Goal: Task Accomplishment & Management: Use online tool/utility

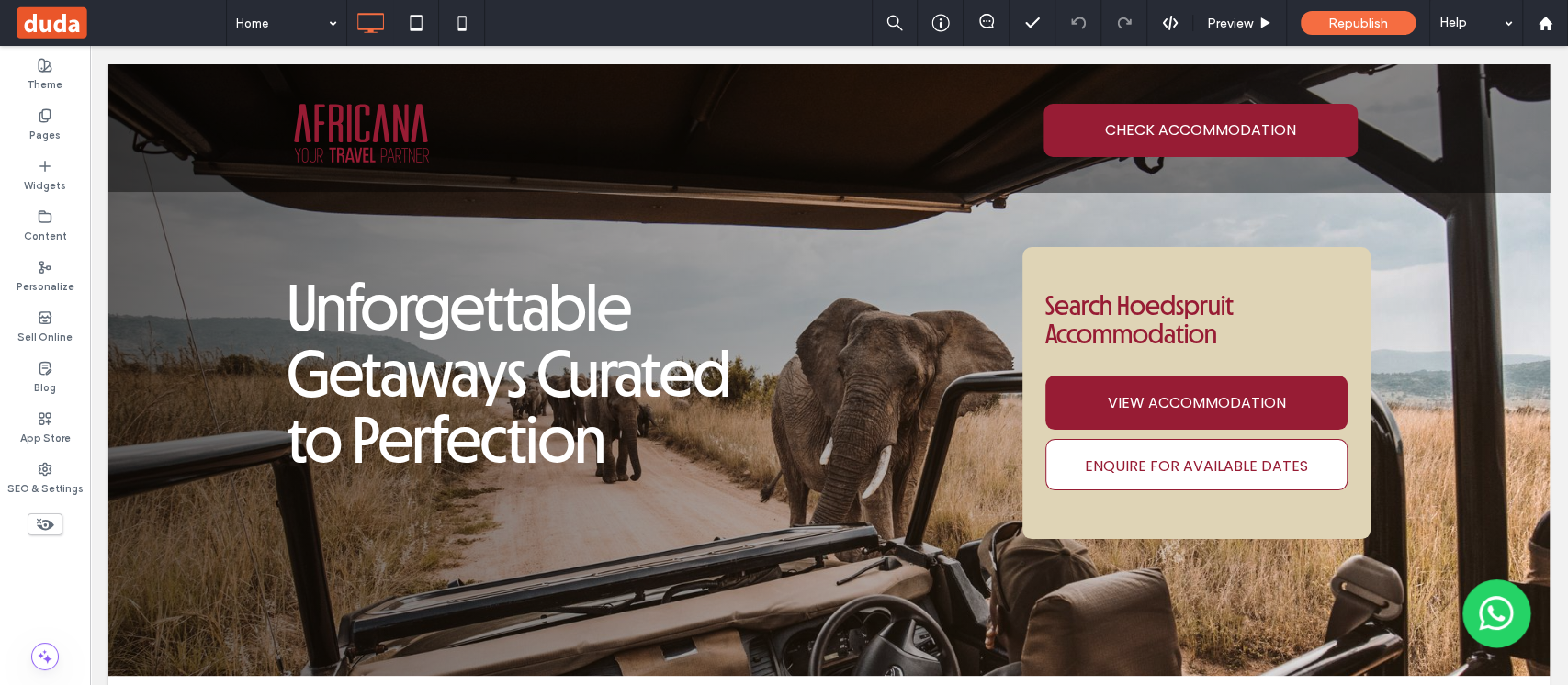
scroll to position [4116, 0]
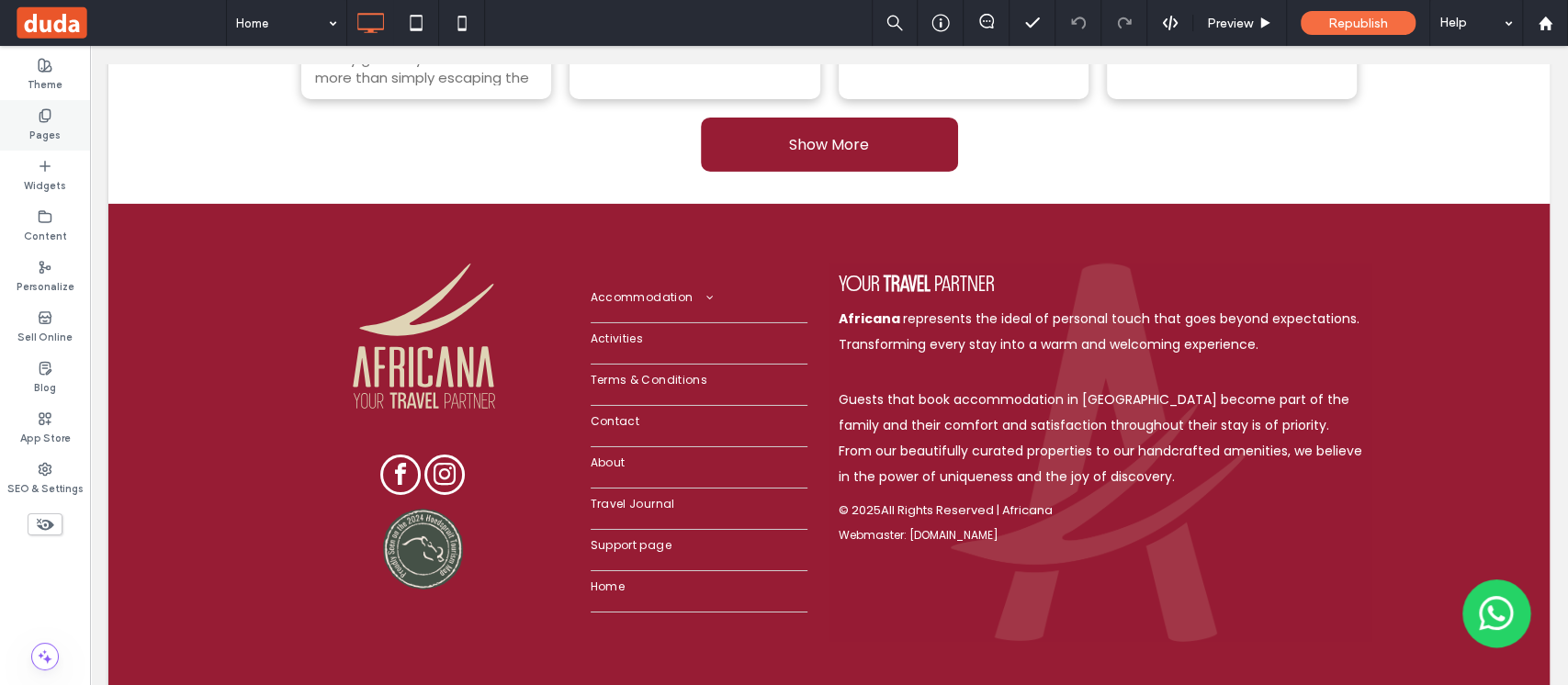
click at [35, 137] on label "Pages" at bounding box center [44, 132] width 31 height 20
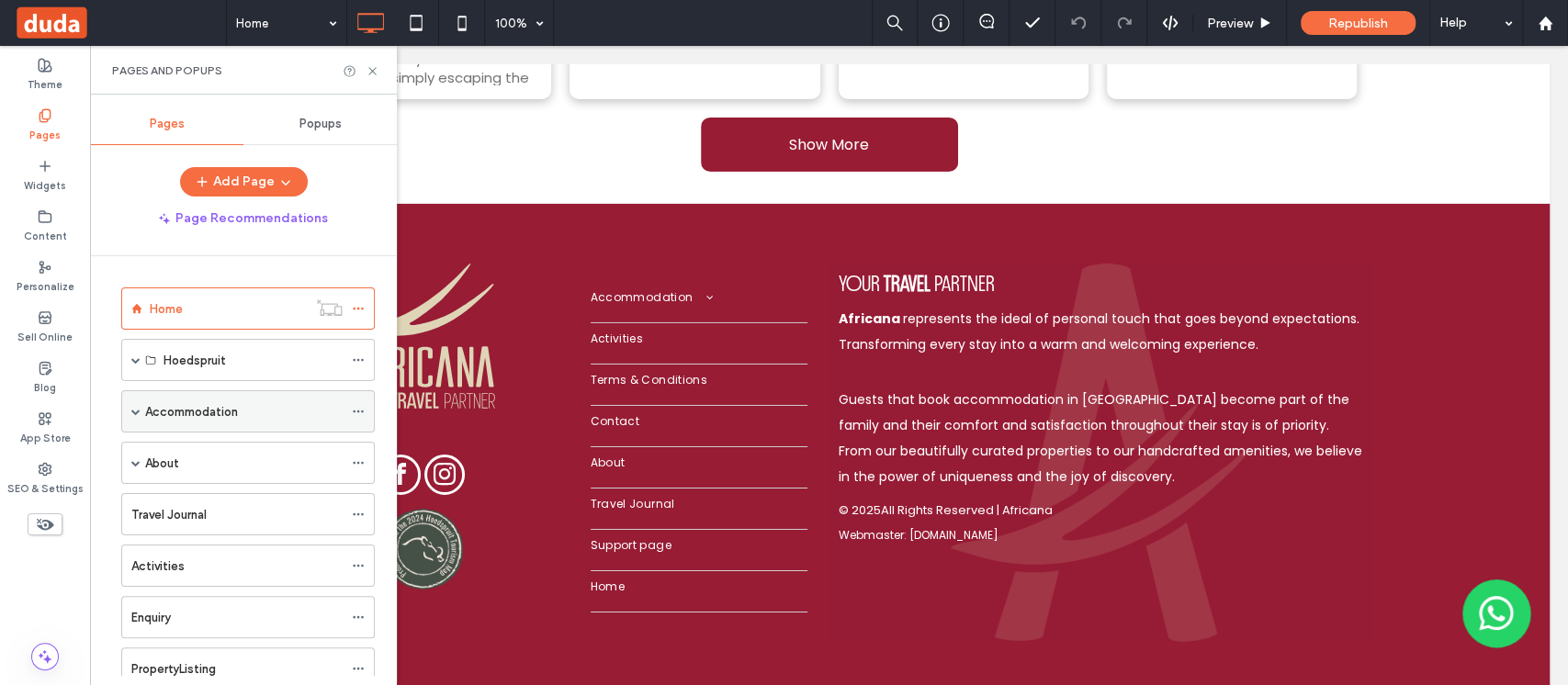
click at [220, 411] on label "Accommodation" at bounding box center [191, 412] width 93 height 32
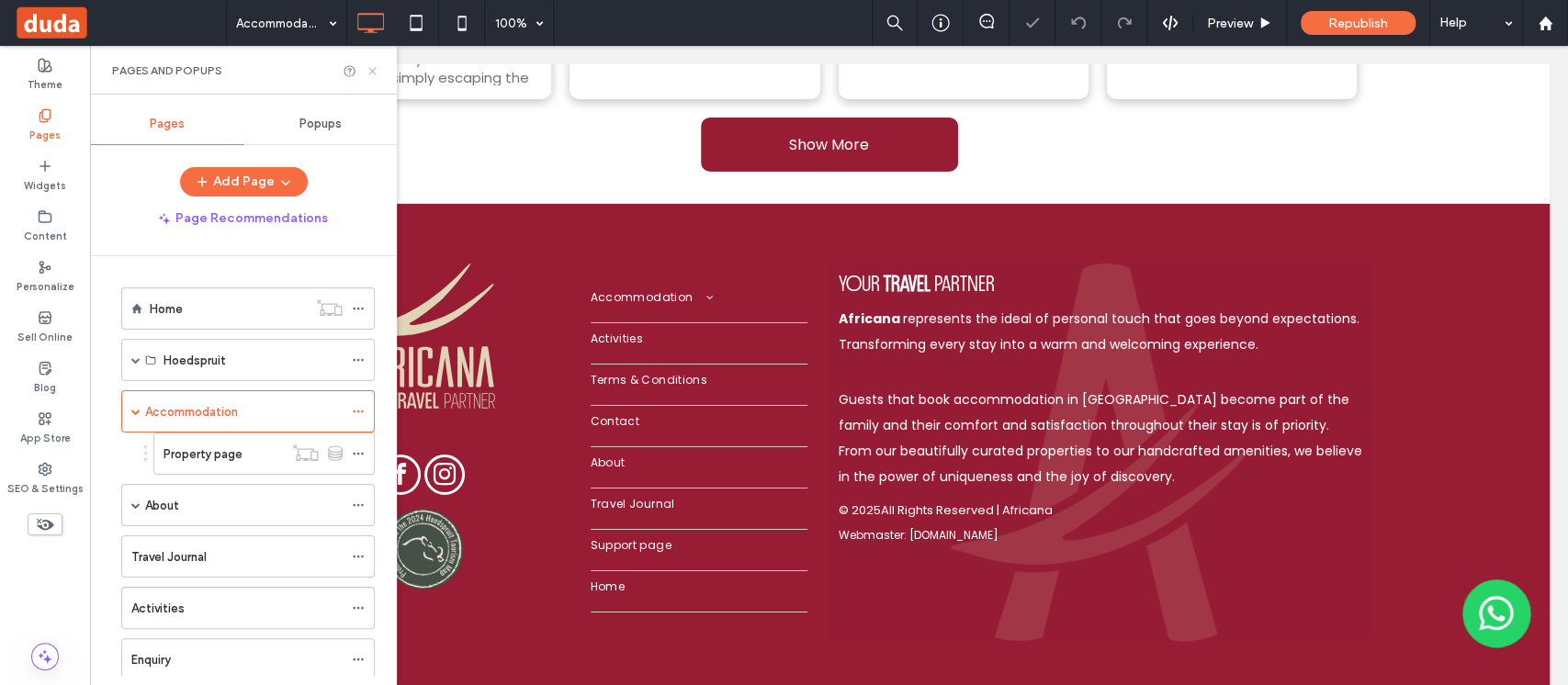
click at [375, 72] on use at bounding box center [372, 70] width 8 height 8
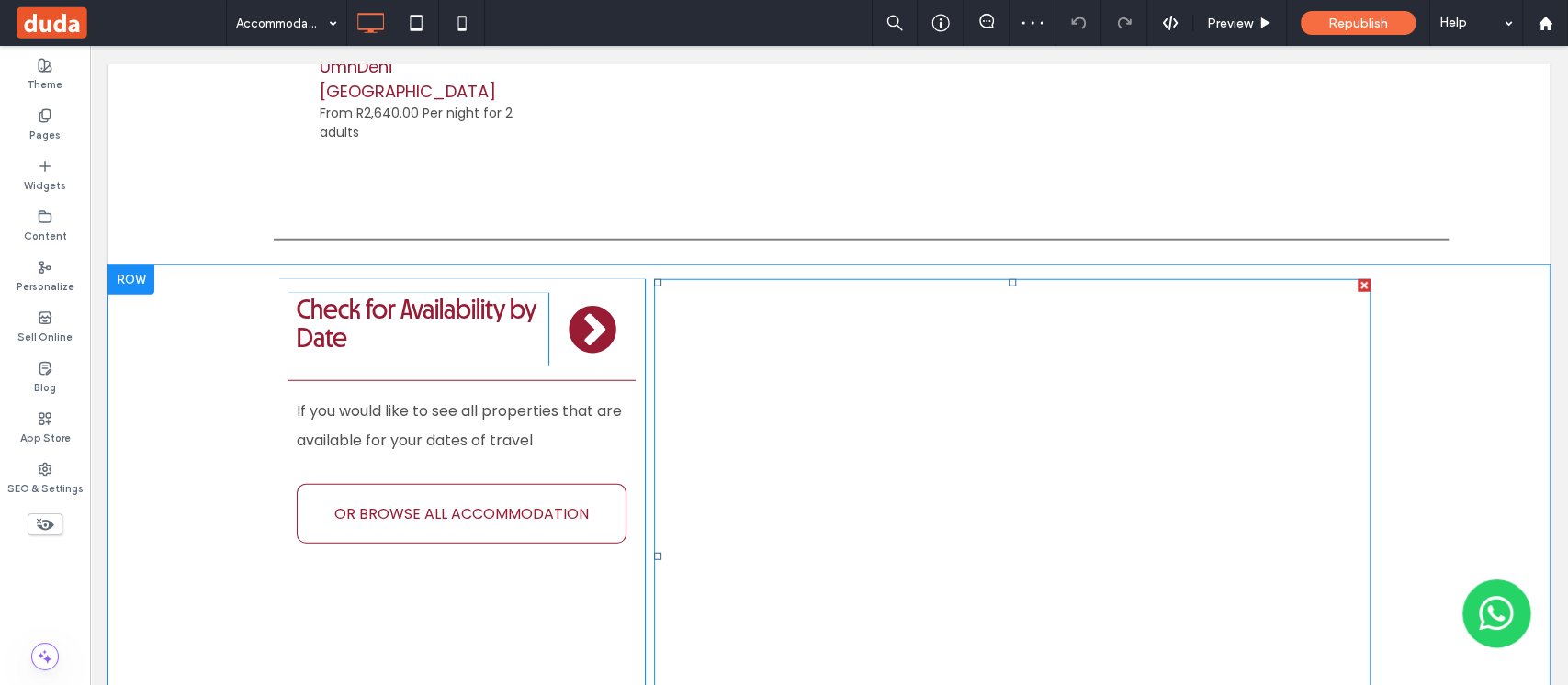
scroll to position [3183, 0]
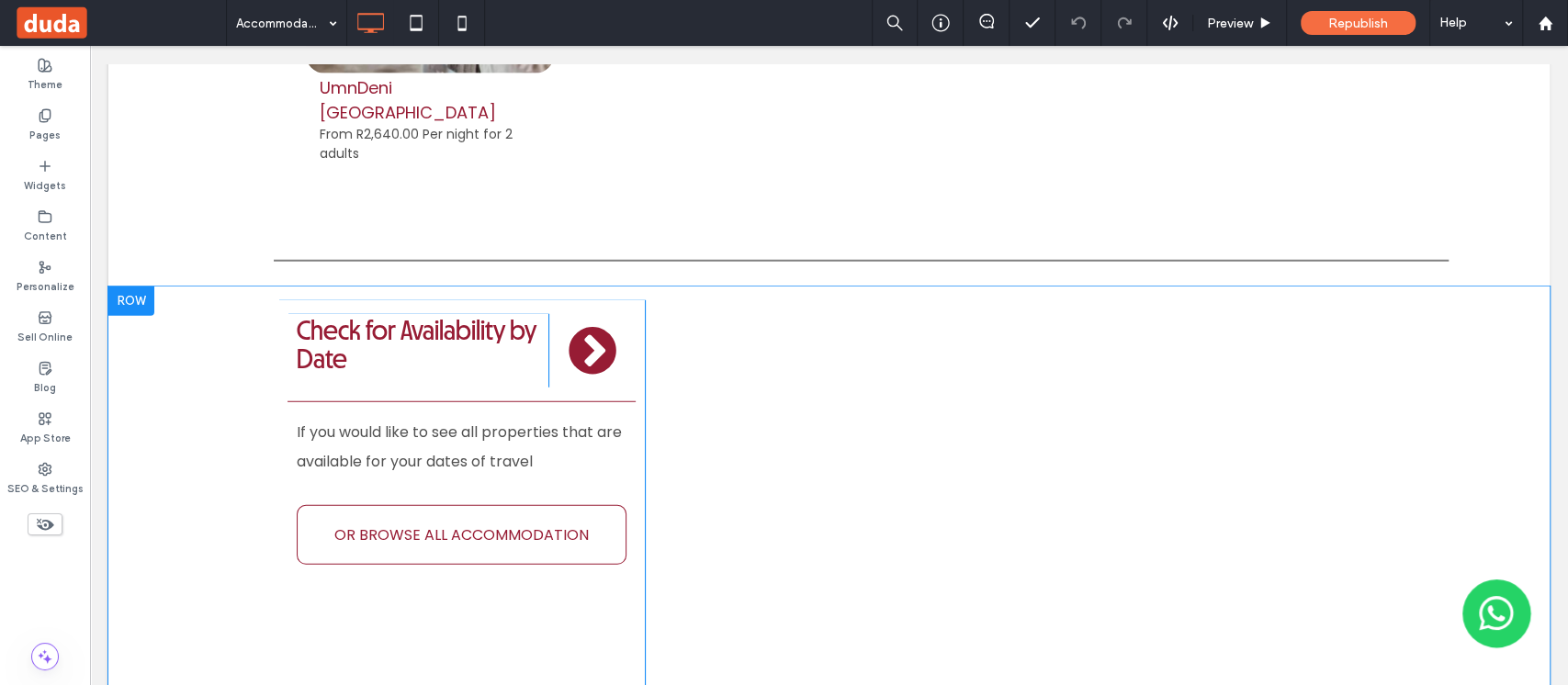
click at [138, 287] on div at bounding box center [131, 301] width 46 height 29
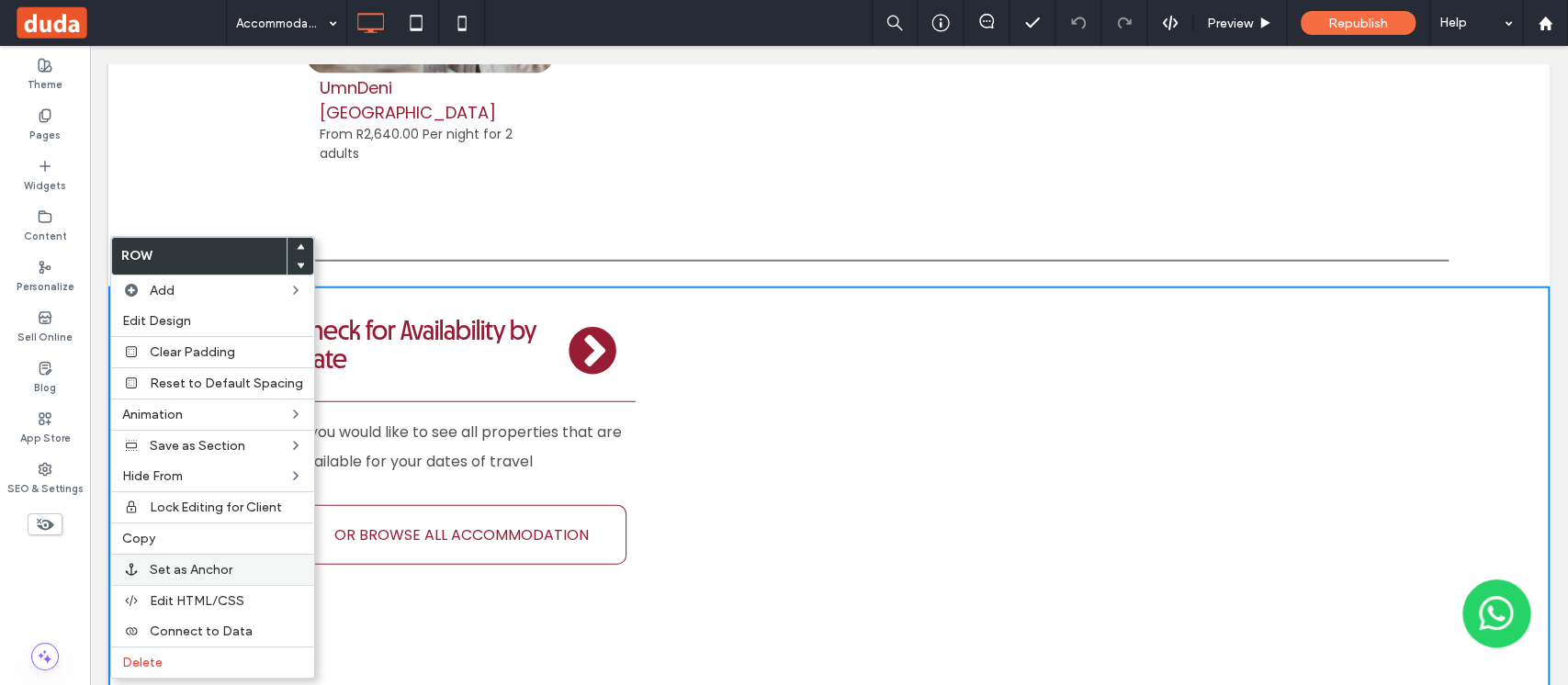
click at [209, 566] on span "Set as Anchor" at bounding box center [191, 569] width 83 height 16
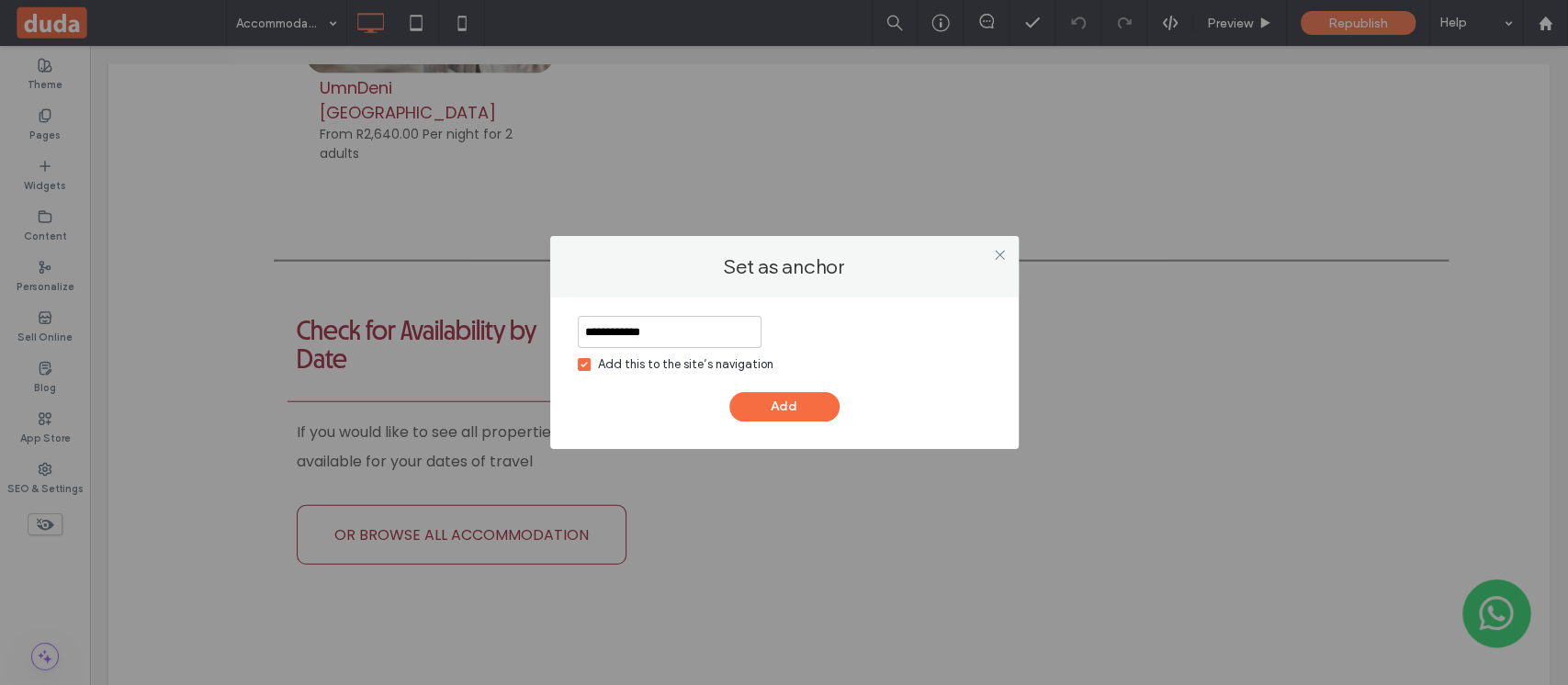
type input "**********"
click at [651, 366] on div "Add this to the site’s navigation" at bounding box center [685, 365] width 176 height 19
click at [820, 412] on button "Add" at bounding box center [784, 406] width 110 height 29
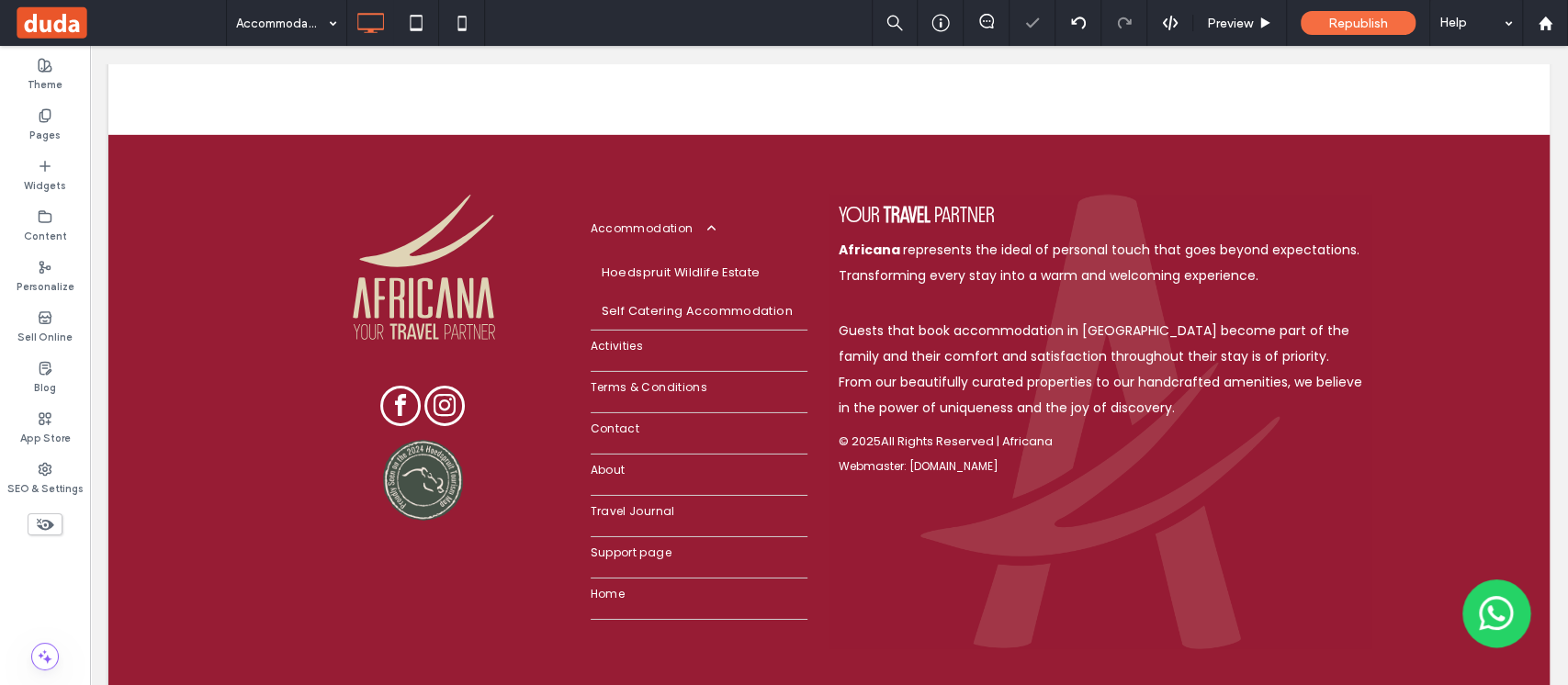
scroll to position [3928, 0]
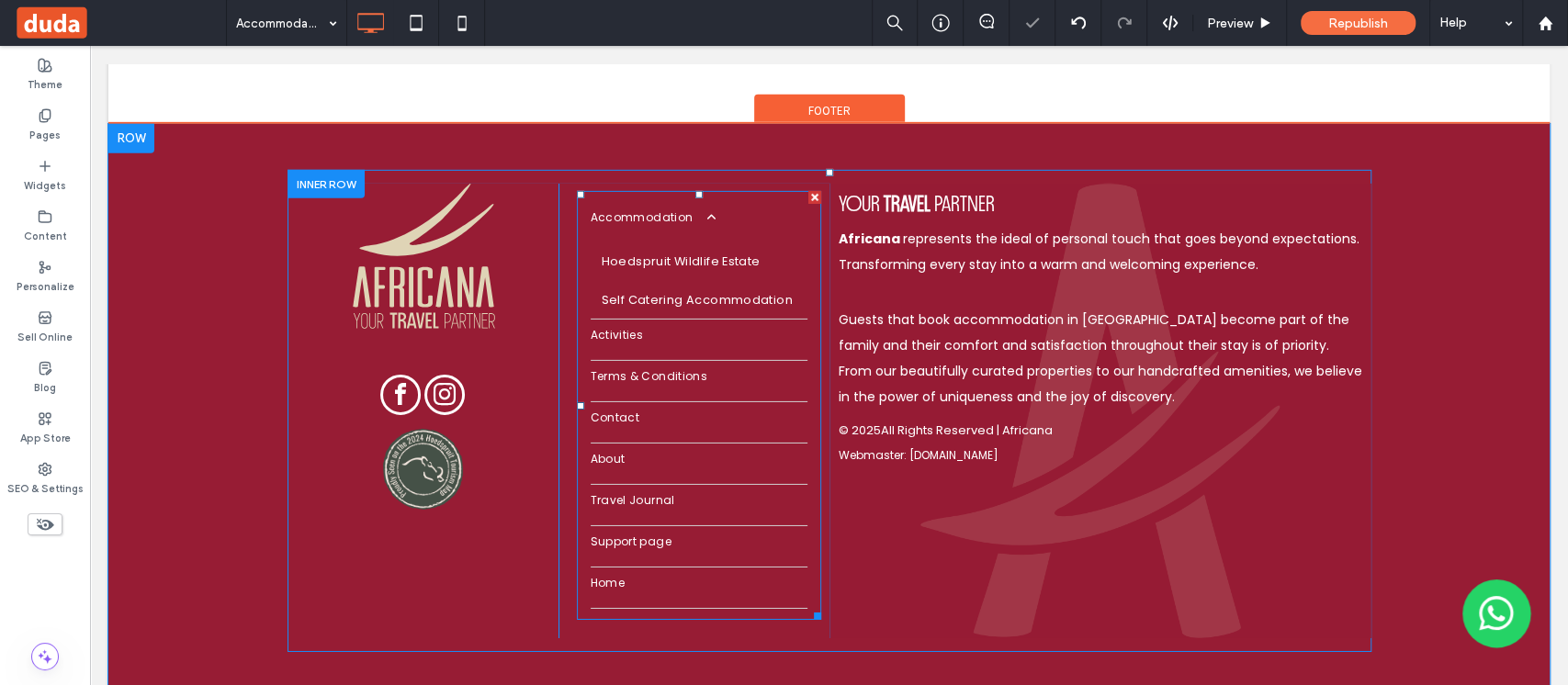
click at [745, 402] on link "Contact" at bounding box center [698, 422] width 217 height 40
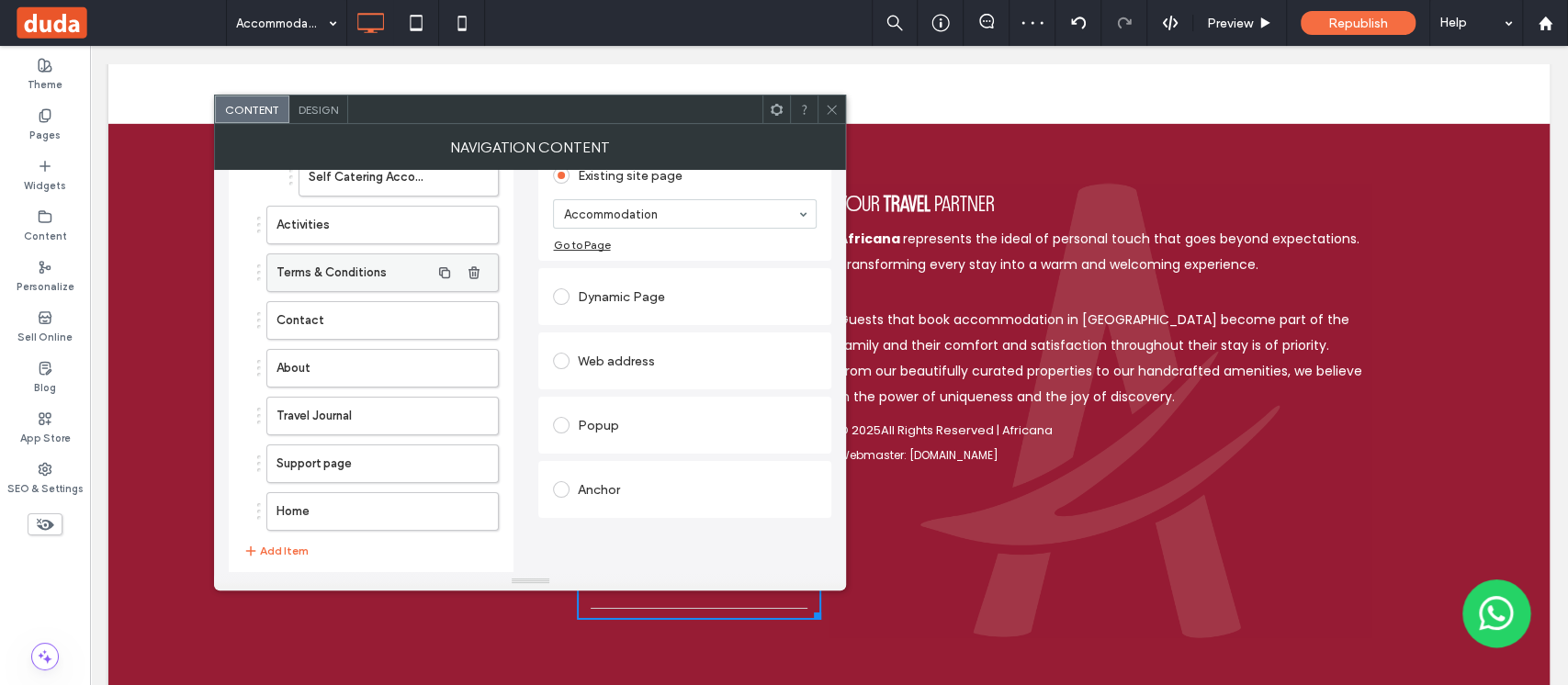
scroll to position [245, 0]
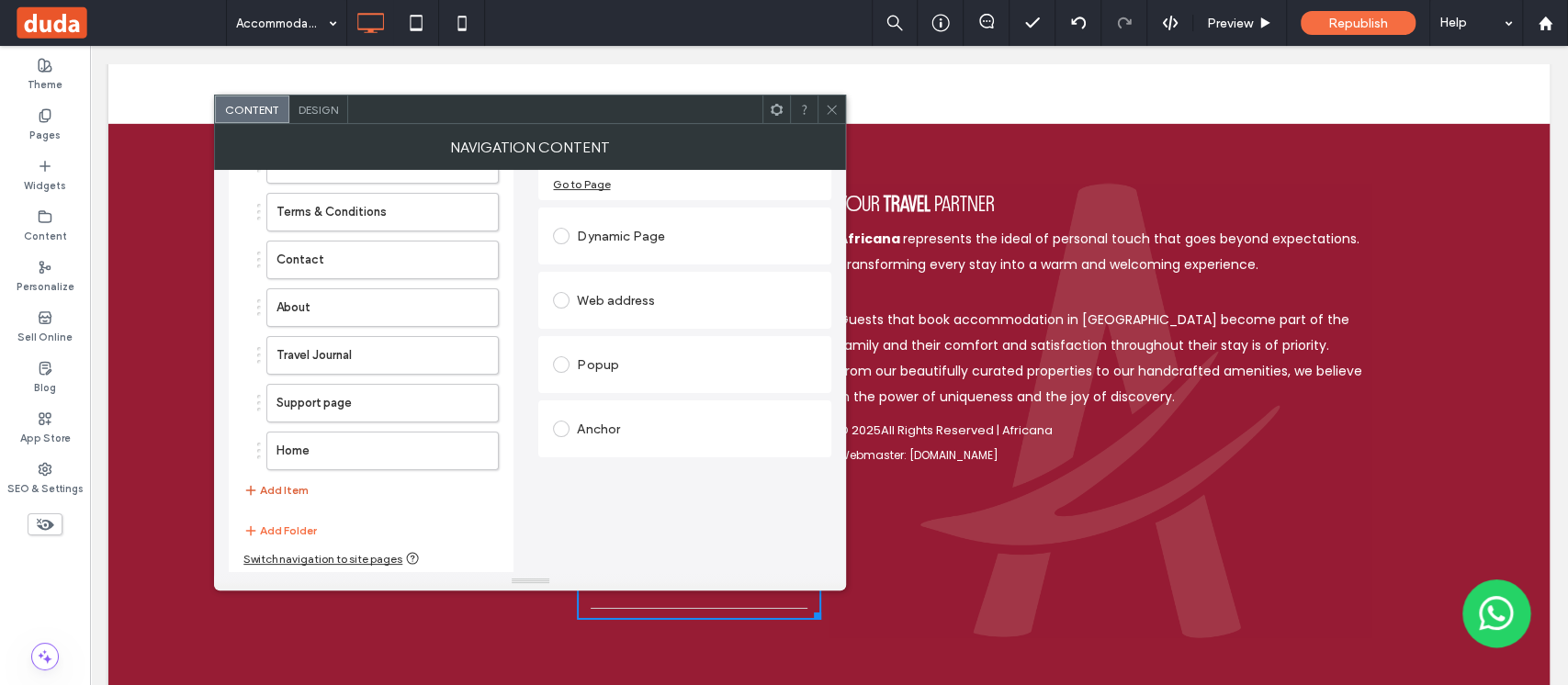
click at [289, 487] on button "Add Item" at bounding box center [275, 490] width 65 height 22
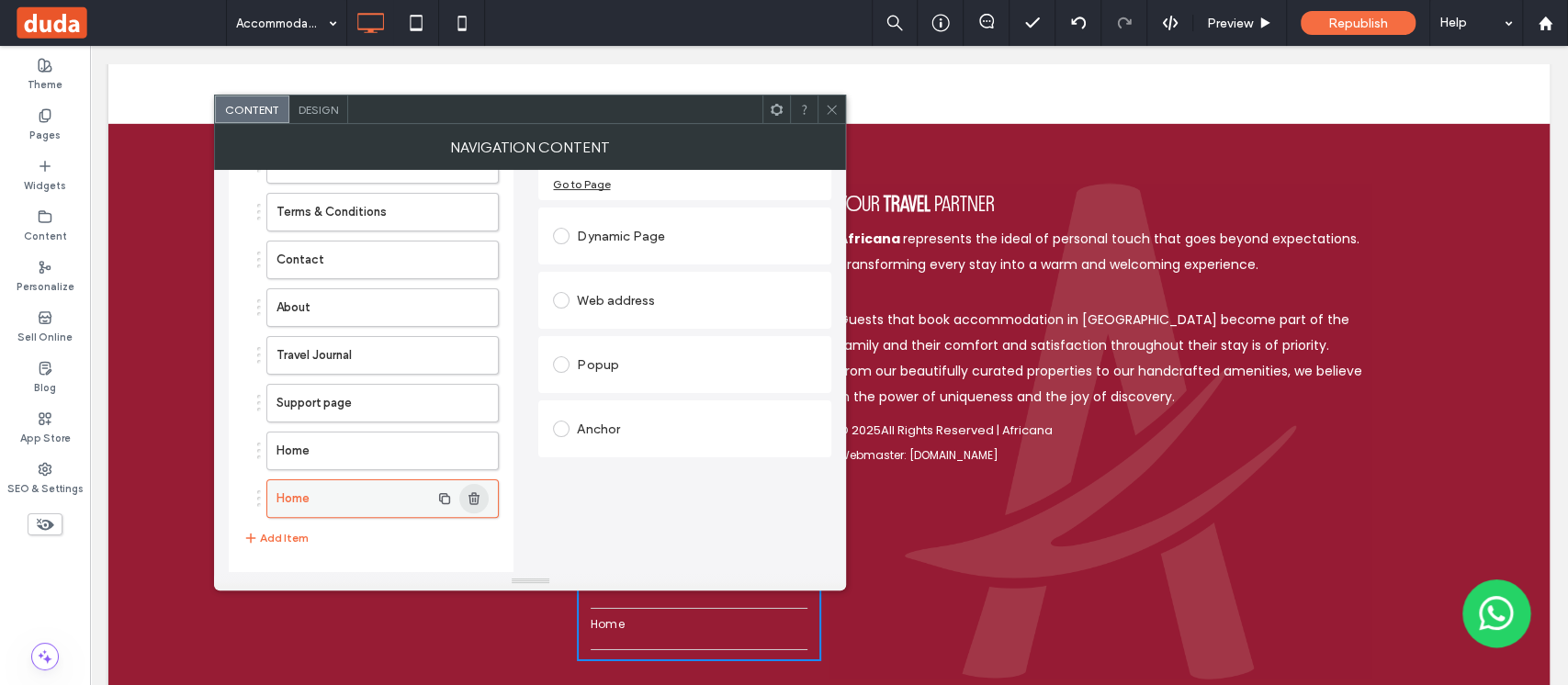
click at [477, 491] on icon "button" at bounding box center [474, 499] width 15 height 15
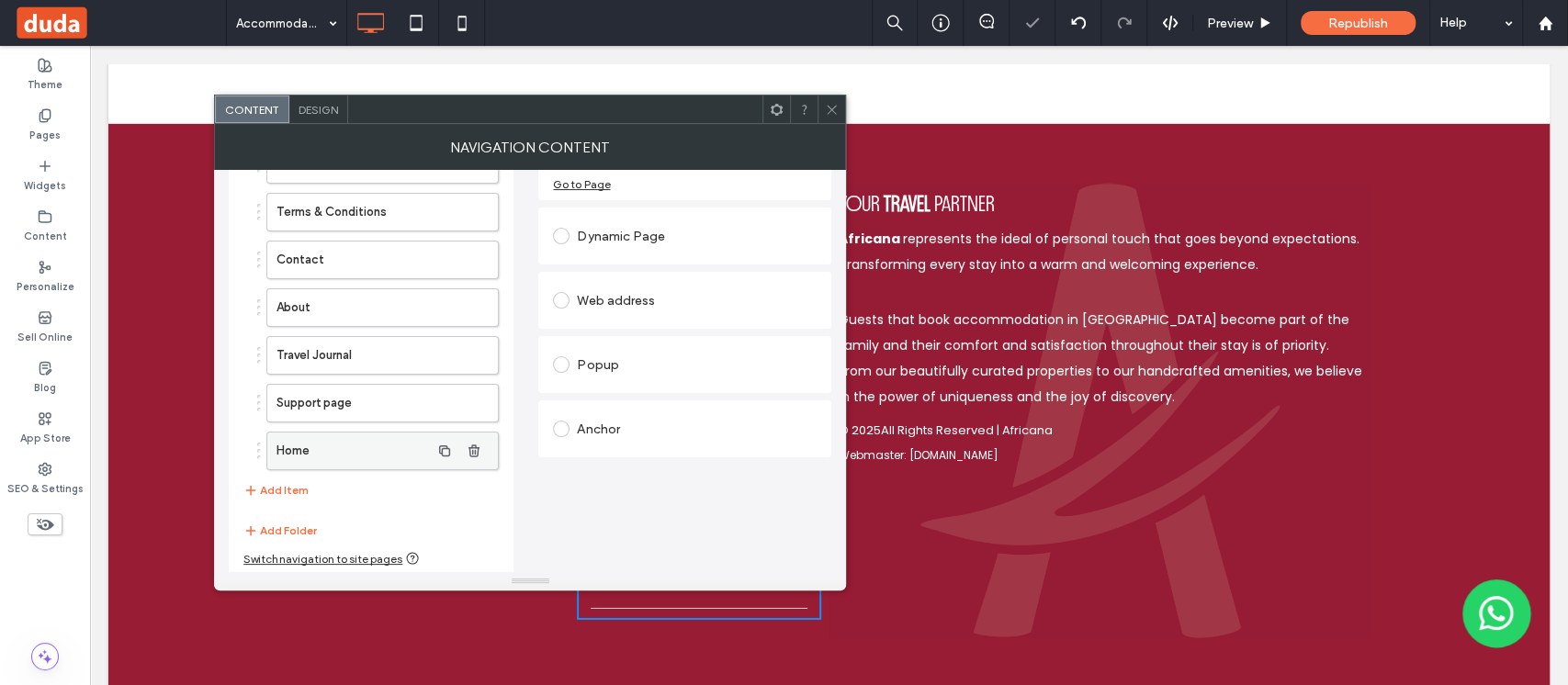
click at [404, 447] on label "Home" at bounding box center [353, 450] width 153 height 37
click at [830, 110] on use at bounding box center [832, 109] width 9 height 9
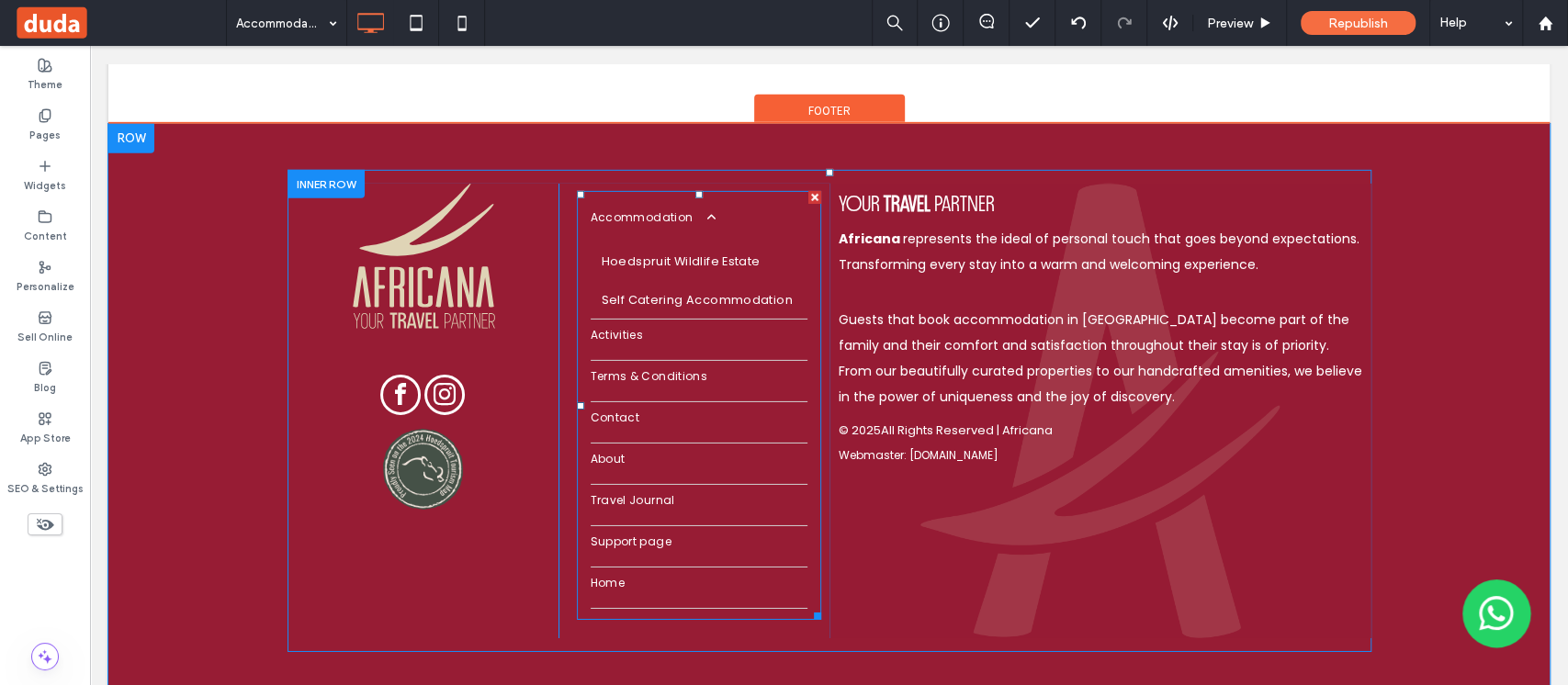
click at [718, 568] on link "Home" at bounding box center [698, 587] width 217 height 40
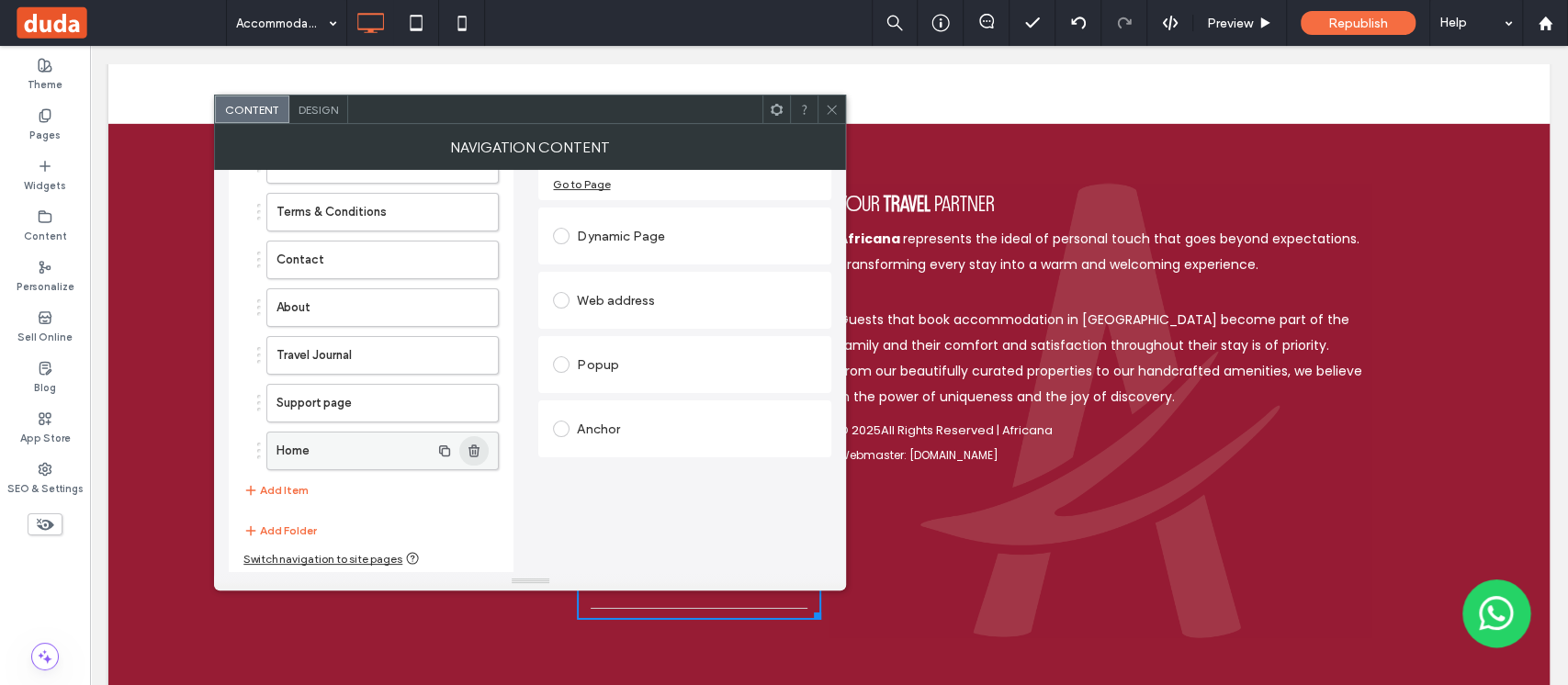
click at [480, 448] on icon "button" at bounding box center [474, 451] width 15 height 15
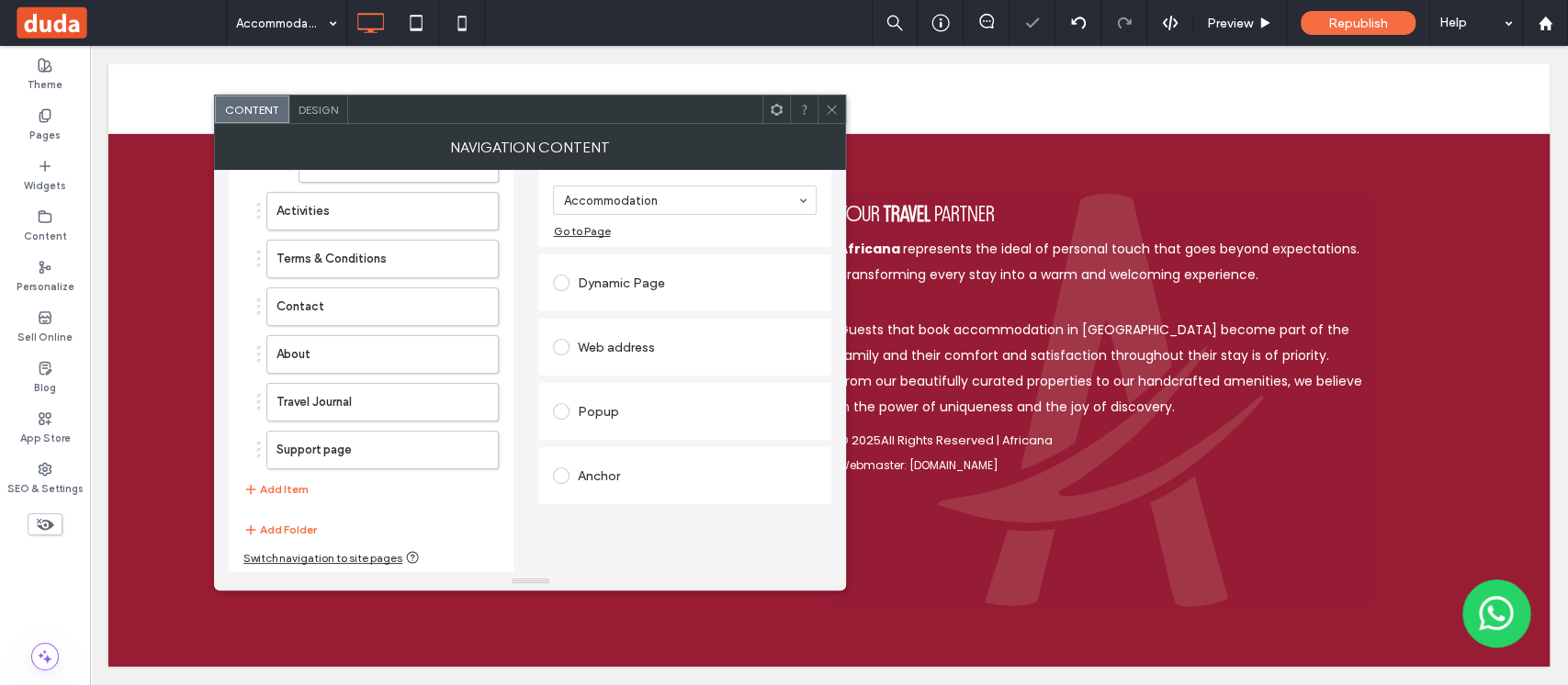
scroll to position [3885, 0]
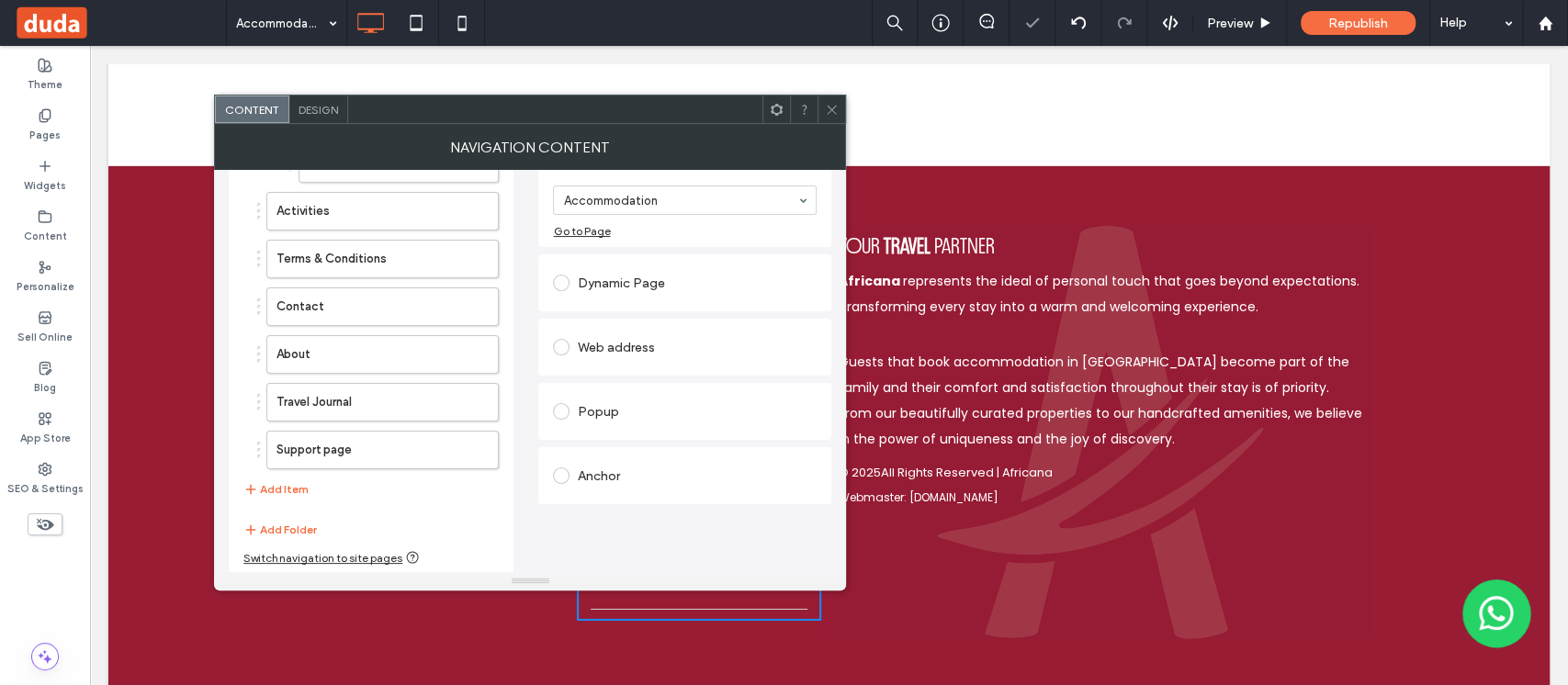
click at [824, 109] on icon at bounding box center [831, 109] width 14 height 14
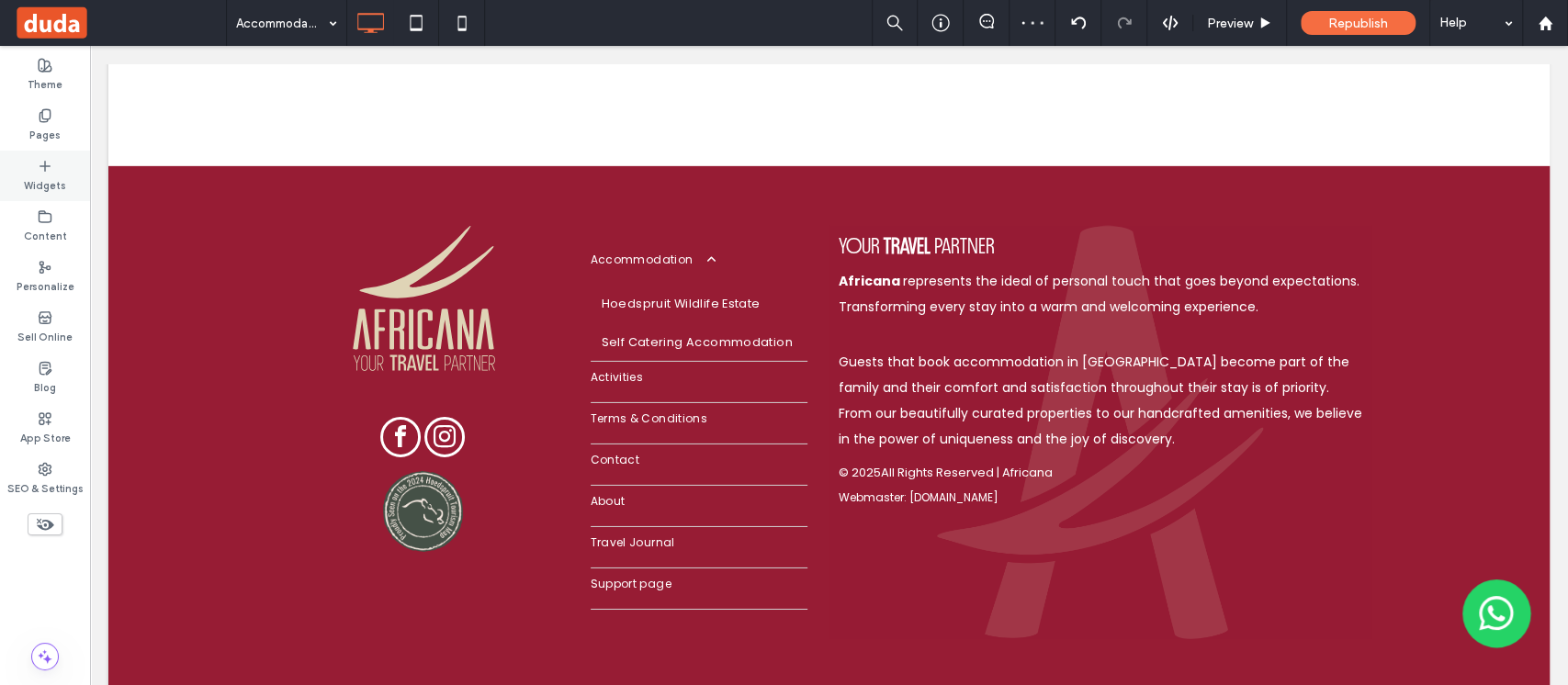
click at [59, 165] on div "Widgets" at bounding box center [45, 176] width 90 height 51
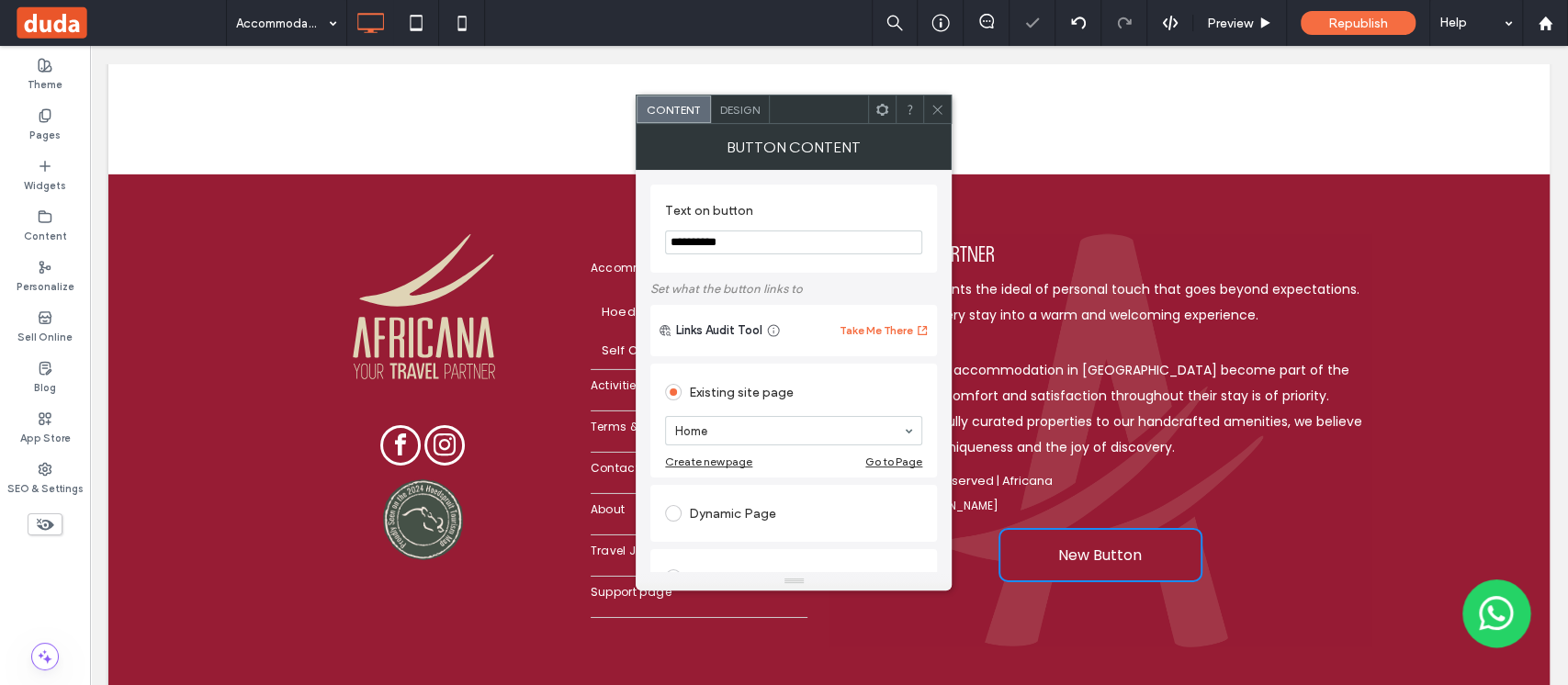
scroll to position [3894, 0]
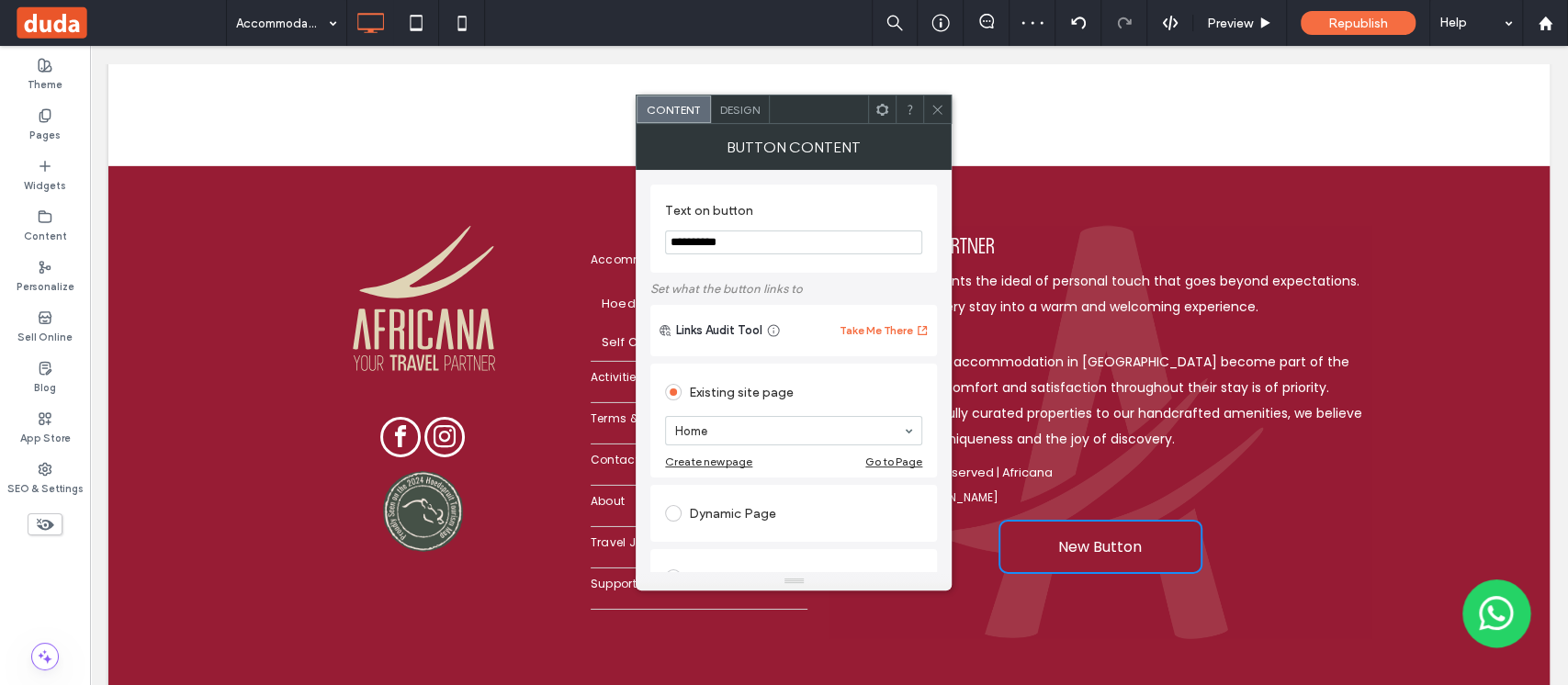
click at [769, 234] on input "**********" at bounding box center [793, 241] width 258 height 23
type input "**********"
click at [841, 288] on label "Set what the button links to" at bounding box center [793, 288] width 287 height 32
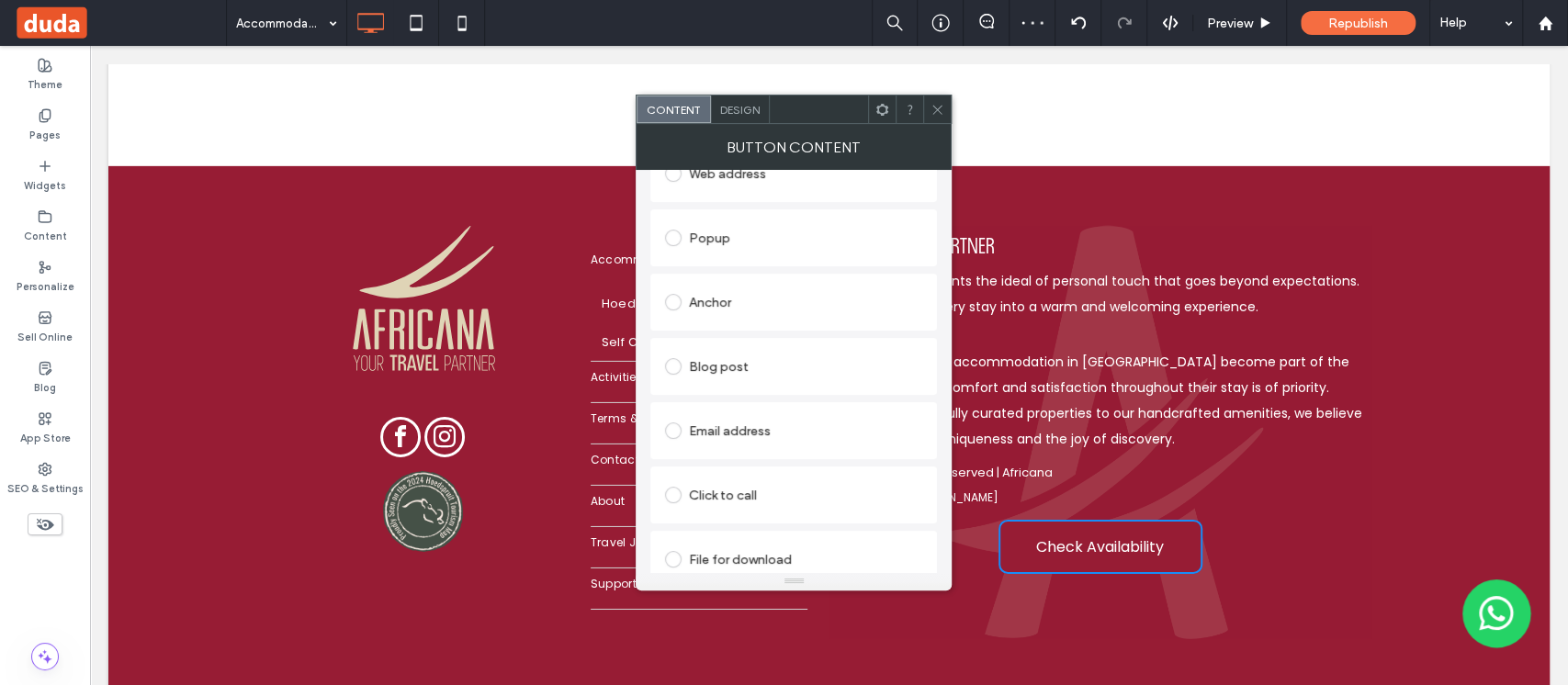
scroll to position [421, 0]
click at [728, 280] on div "Anchor" at bounding box center [793, 286] width 258 height 29
click at [945, 103] on div at bounding box center [936, 109] width 27 height 27
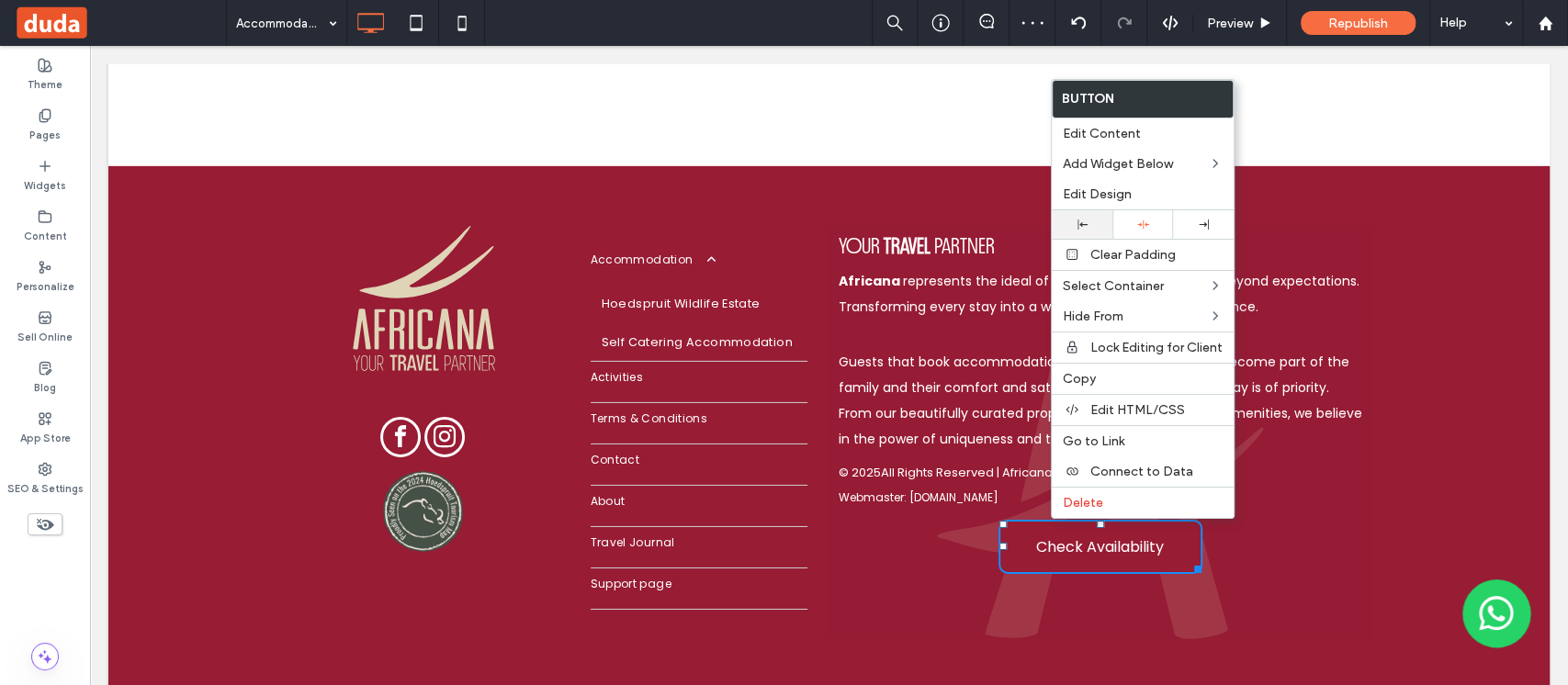
click at [1084, 215] on div at bounding box center [1082, 225] width 60 height 28
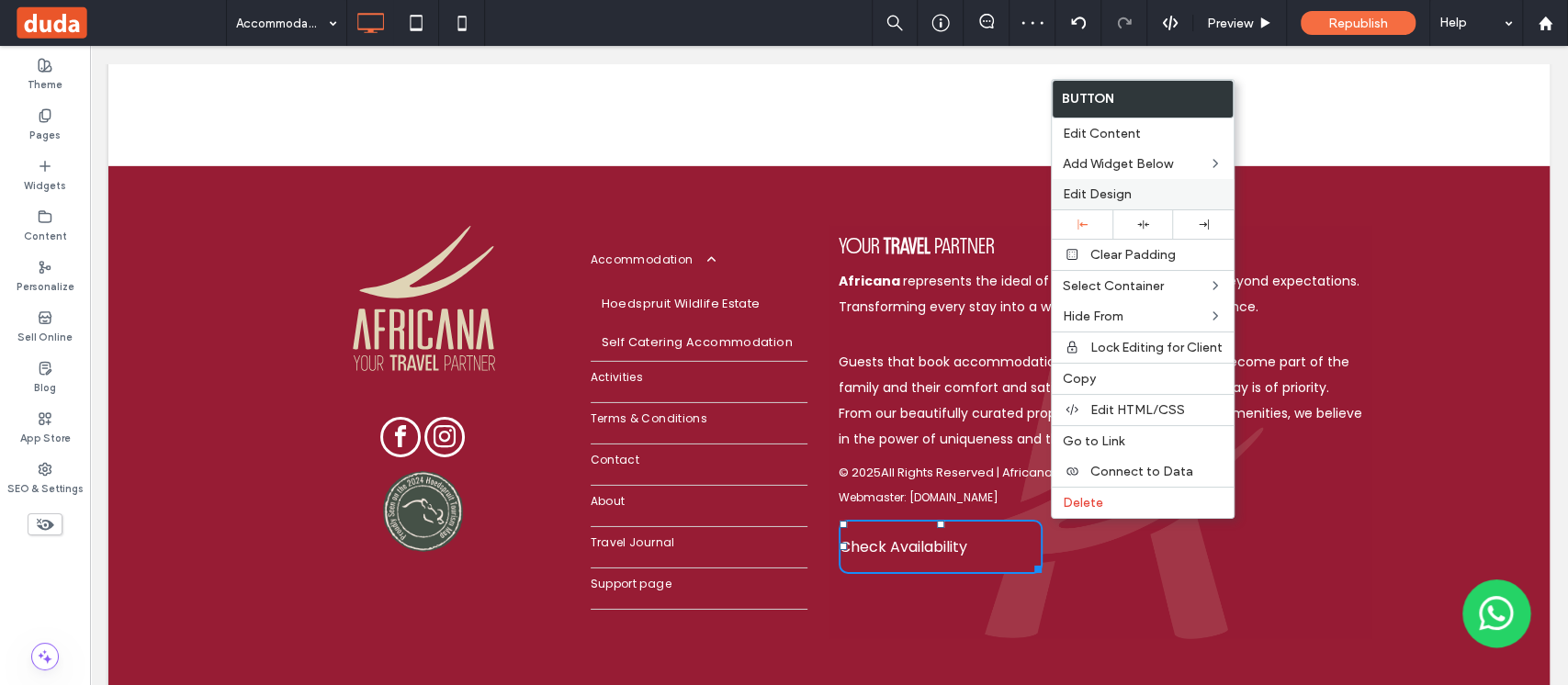
click at [1103, 181] on div "Edit Design" at bounding box center [1142, 195] width 181 height 30
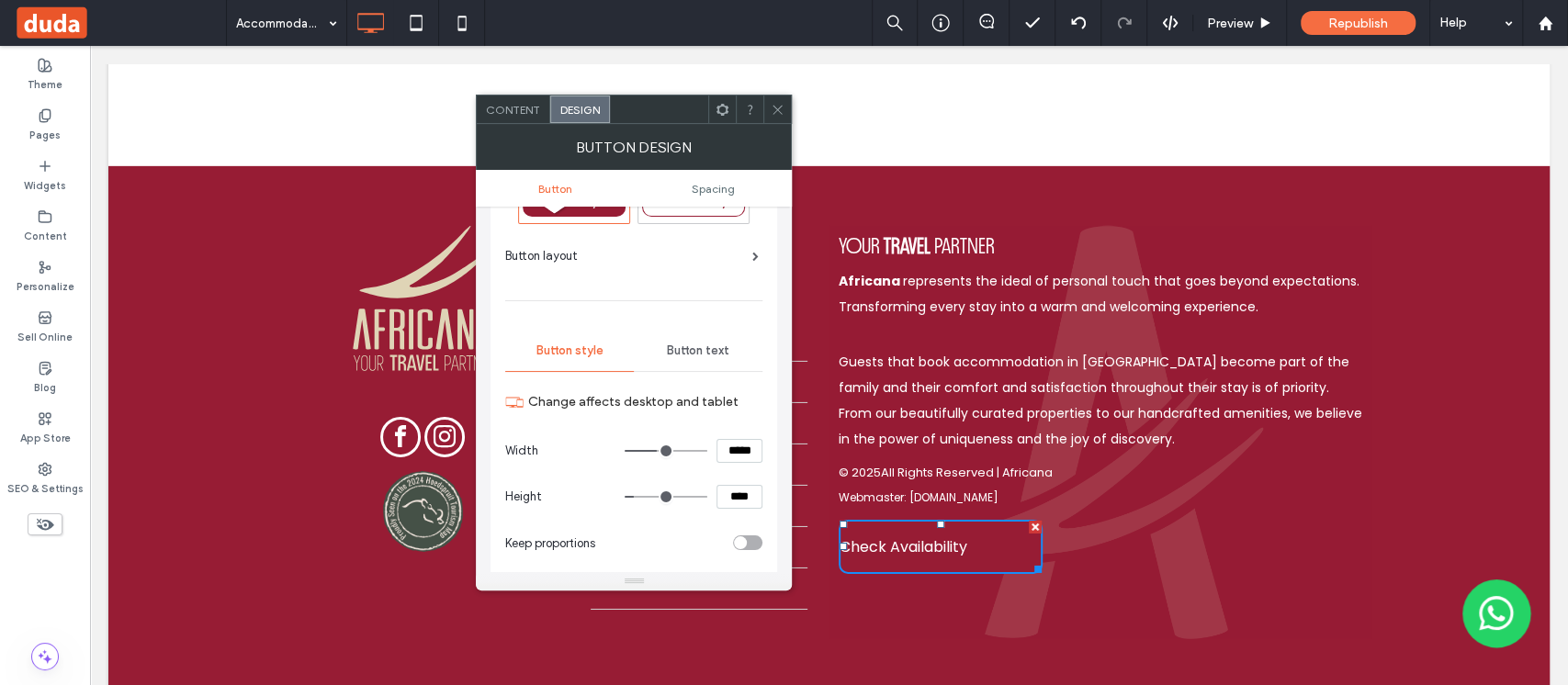
scroll to position [0, 0]
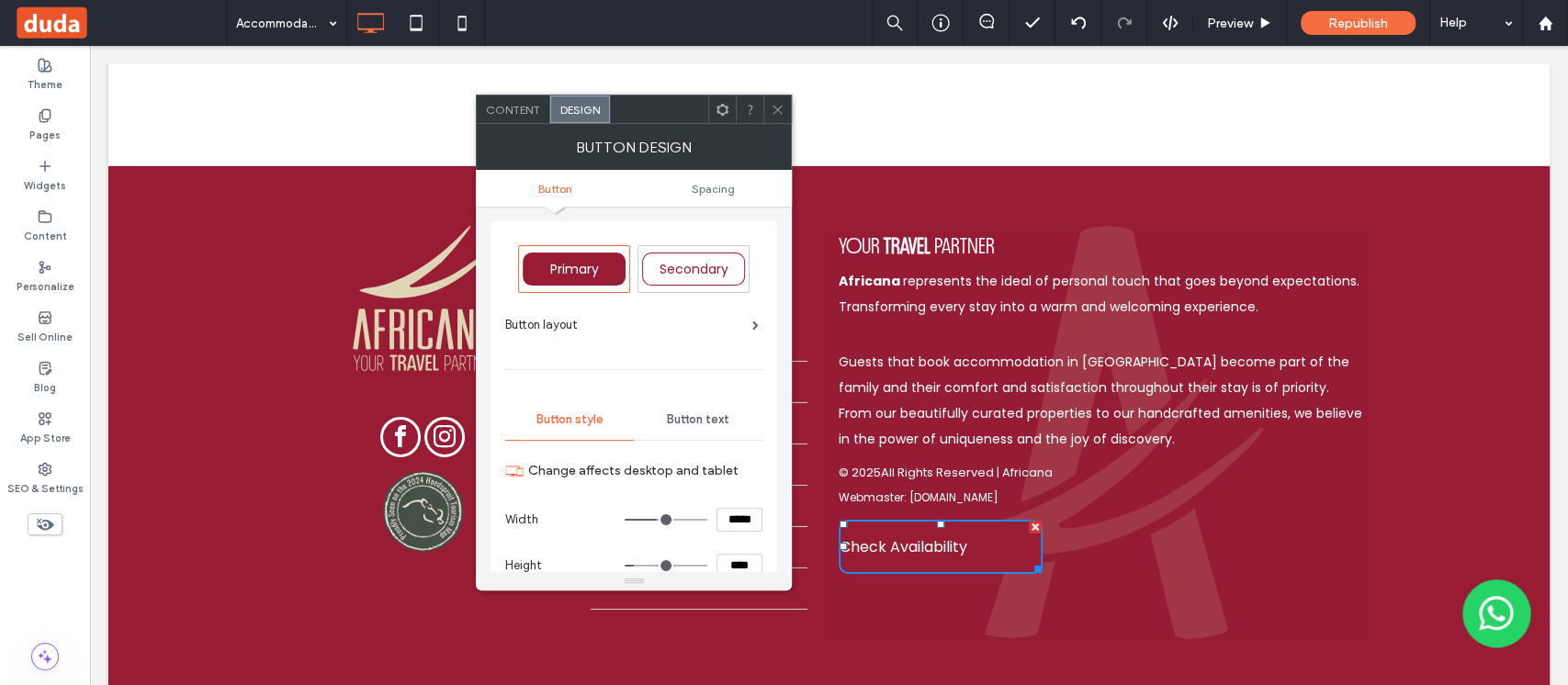
click at [724, 277] on span "Secondary" at bounding box center [694, 270] width 69 height 19
type input "*"
click at [518, 108] on span "Content" at bounding box center [513, 109] width 55 height 14
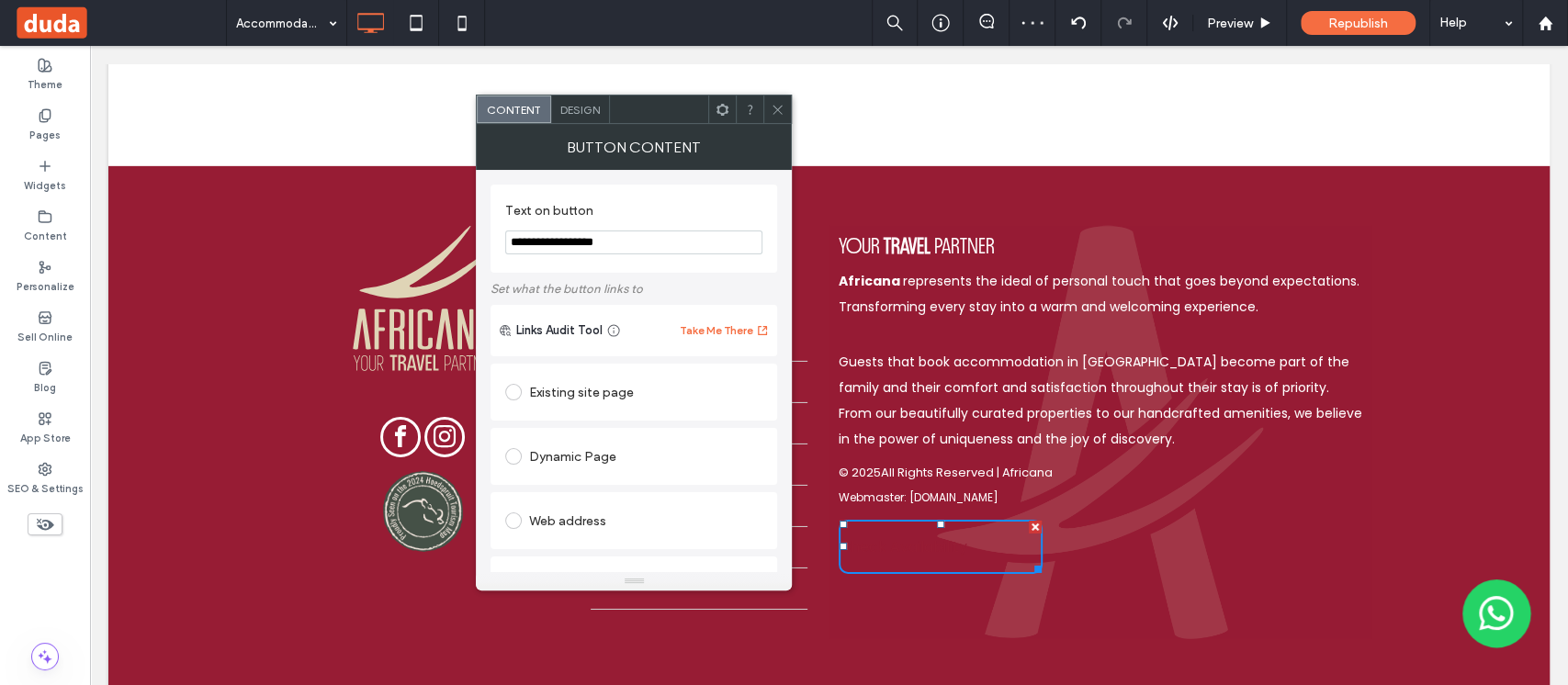
click at [565, 114] on span "Design" at bounding box center [580, 109] width 39 height 14
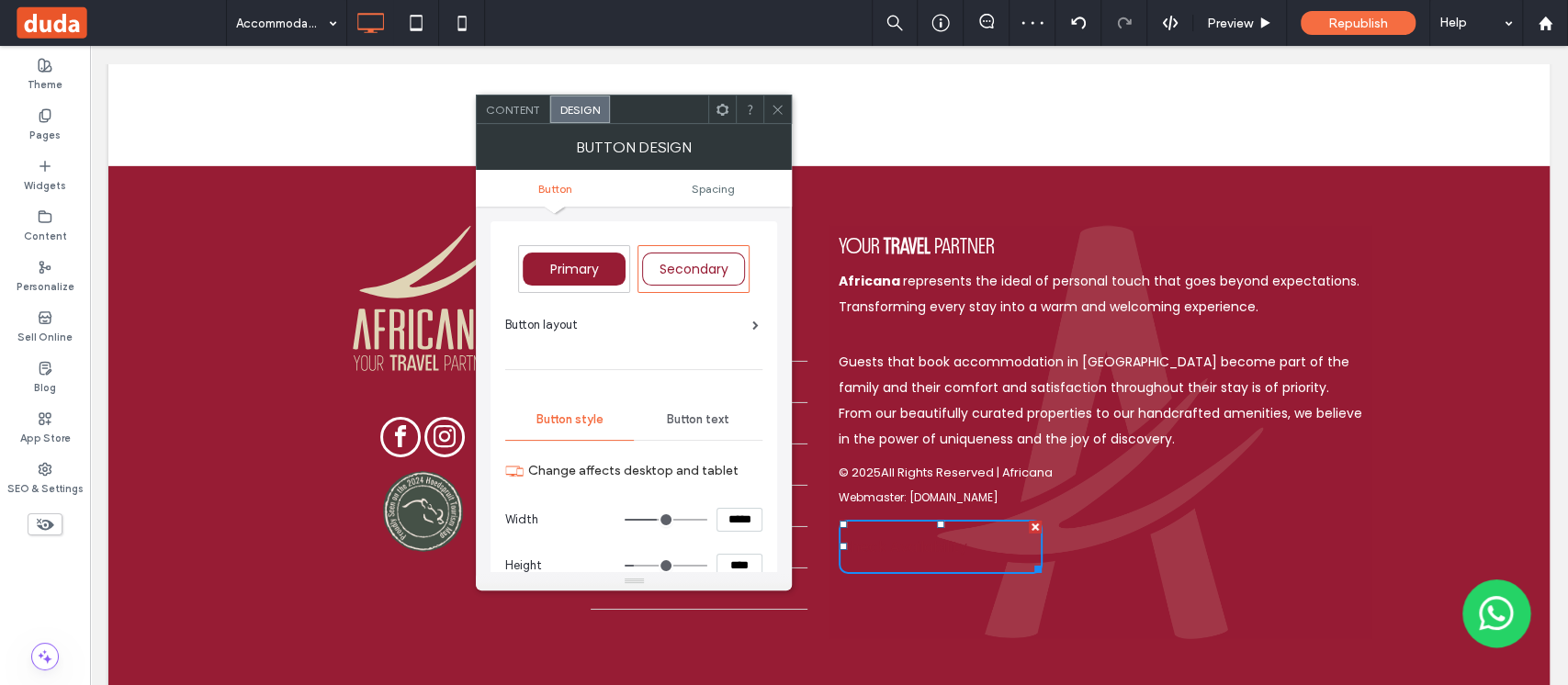
click at [696, 415] on span "Button text" at bounding box center [698, 420] width 62 height 15
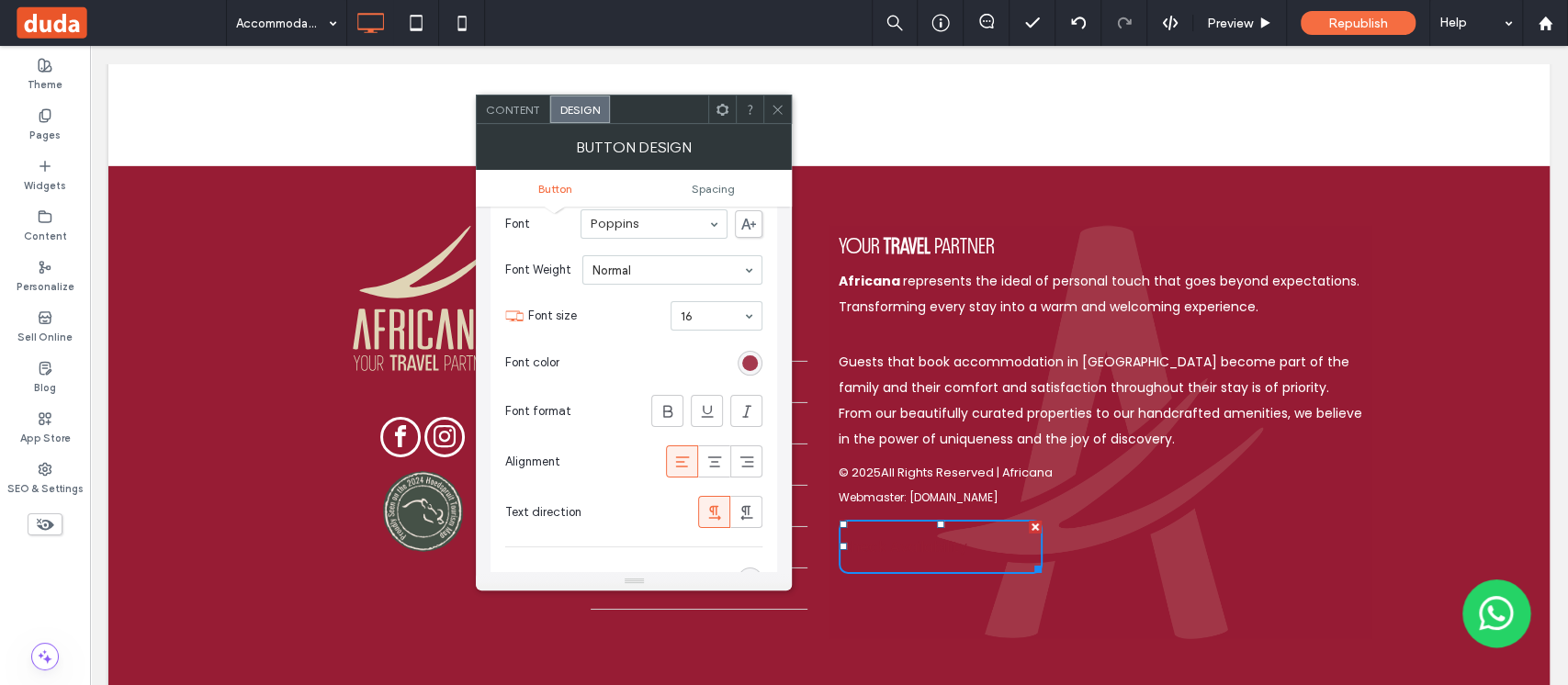
click at [748, 357] on div "rgb(151, 28, 52)" at bounding box center [749, 363] width 16 height 16
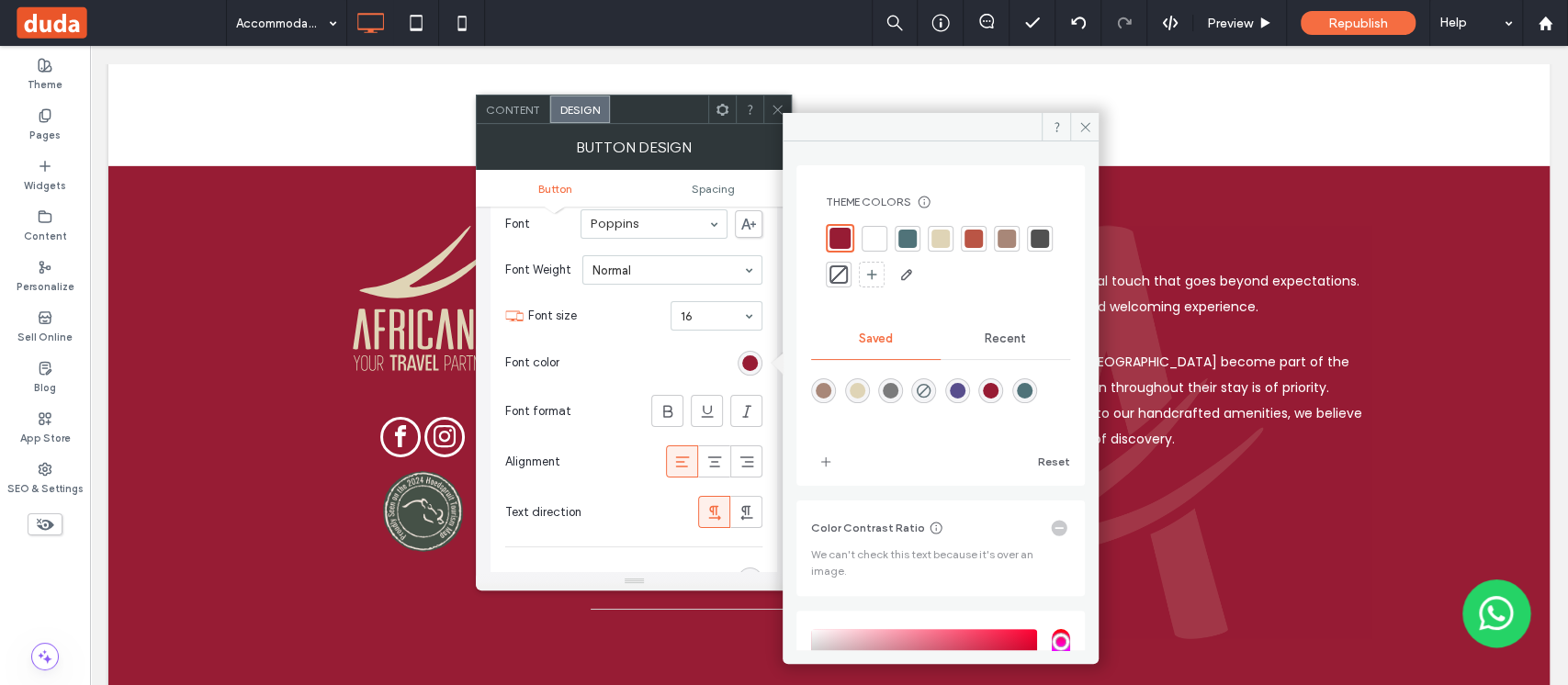
click at [698, 362] on section "Font color" at bounding box center [634, 363] width 258 height 46
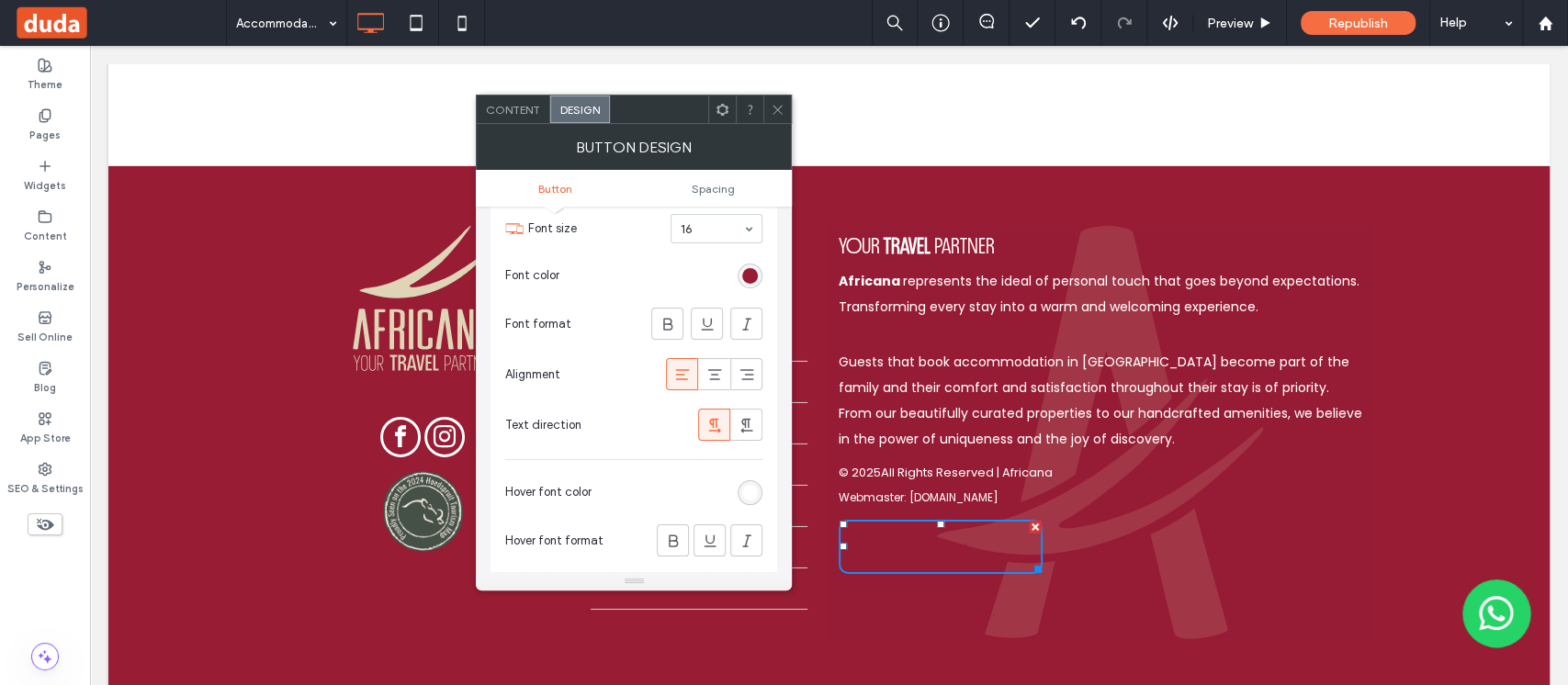
scroll to position [367, 0]
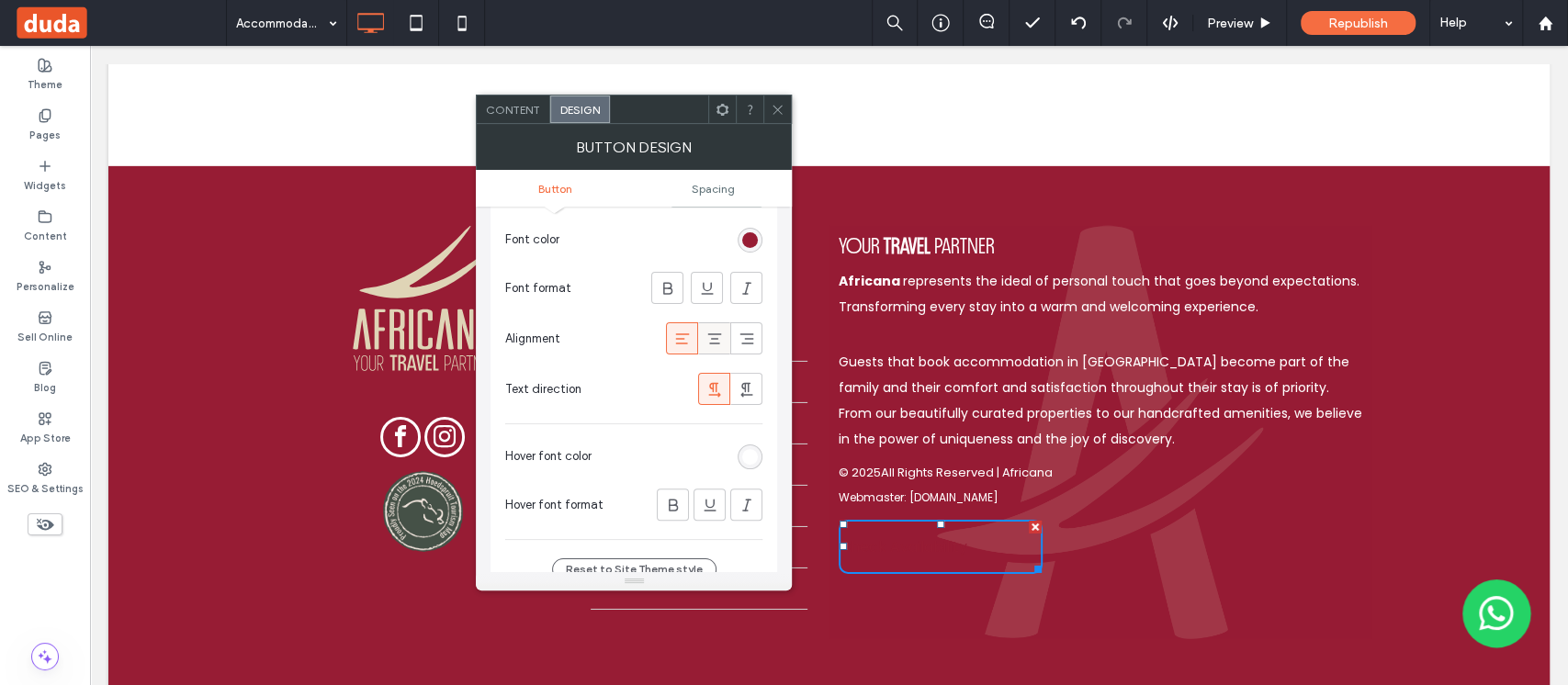
click at [702, 327] on div at bounding box center [714, 338] width 30 height 30
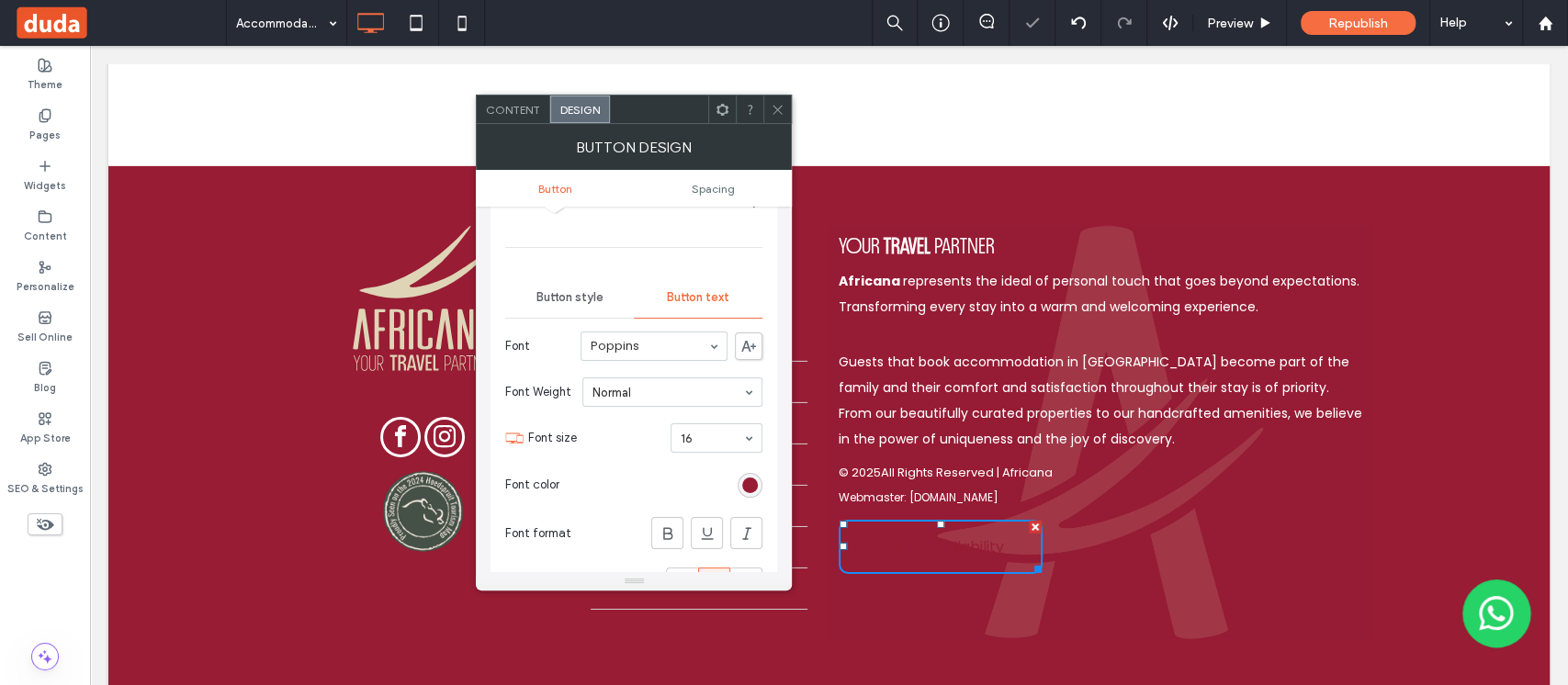
click at [748, 473] on div "rgb(151, 28, 52)" at bounding box center [750, 485] width 24 height 24
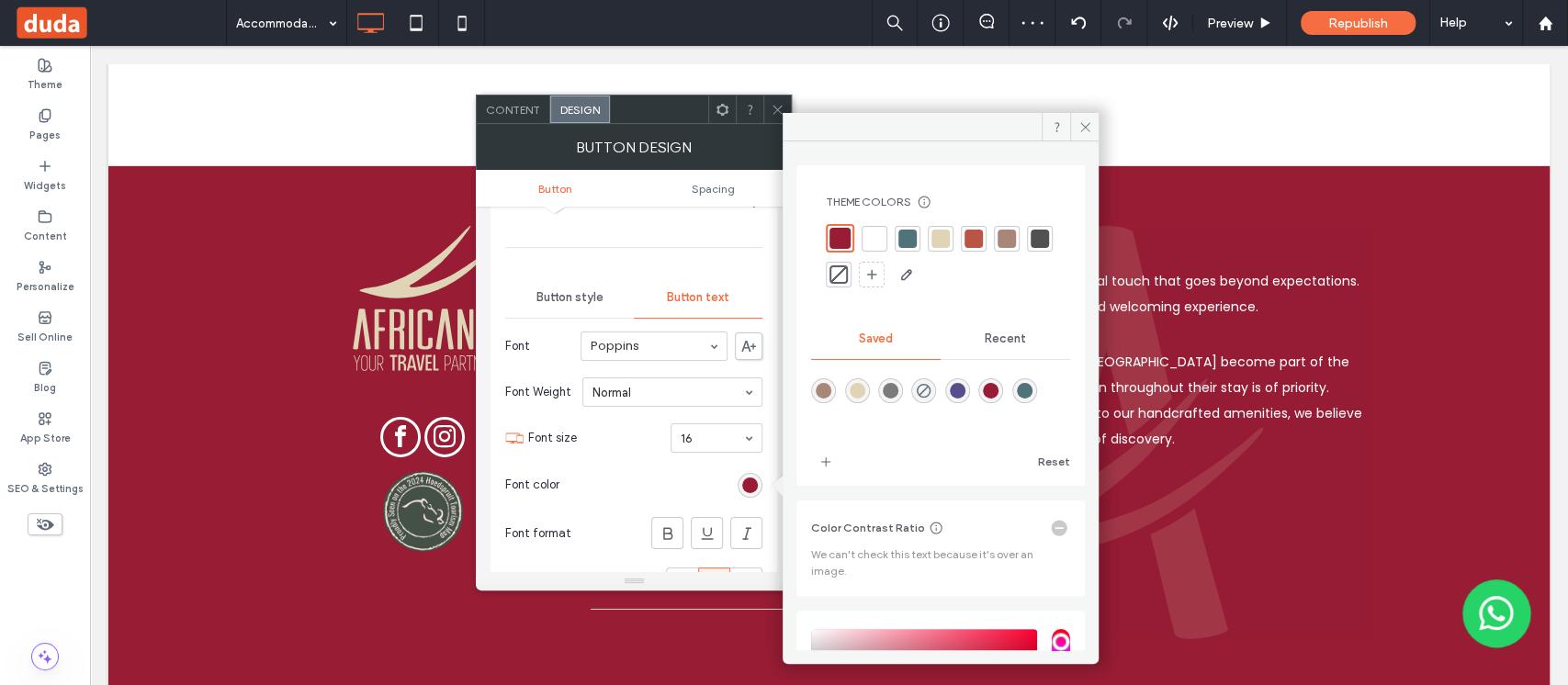
click at [619, 458] on section "Font size 16" at bounding box center [645, 438] width 234 height 48
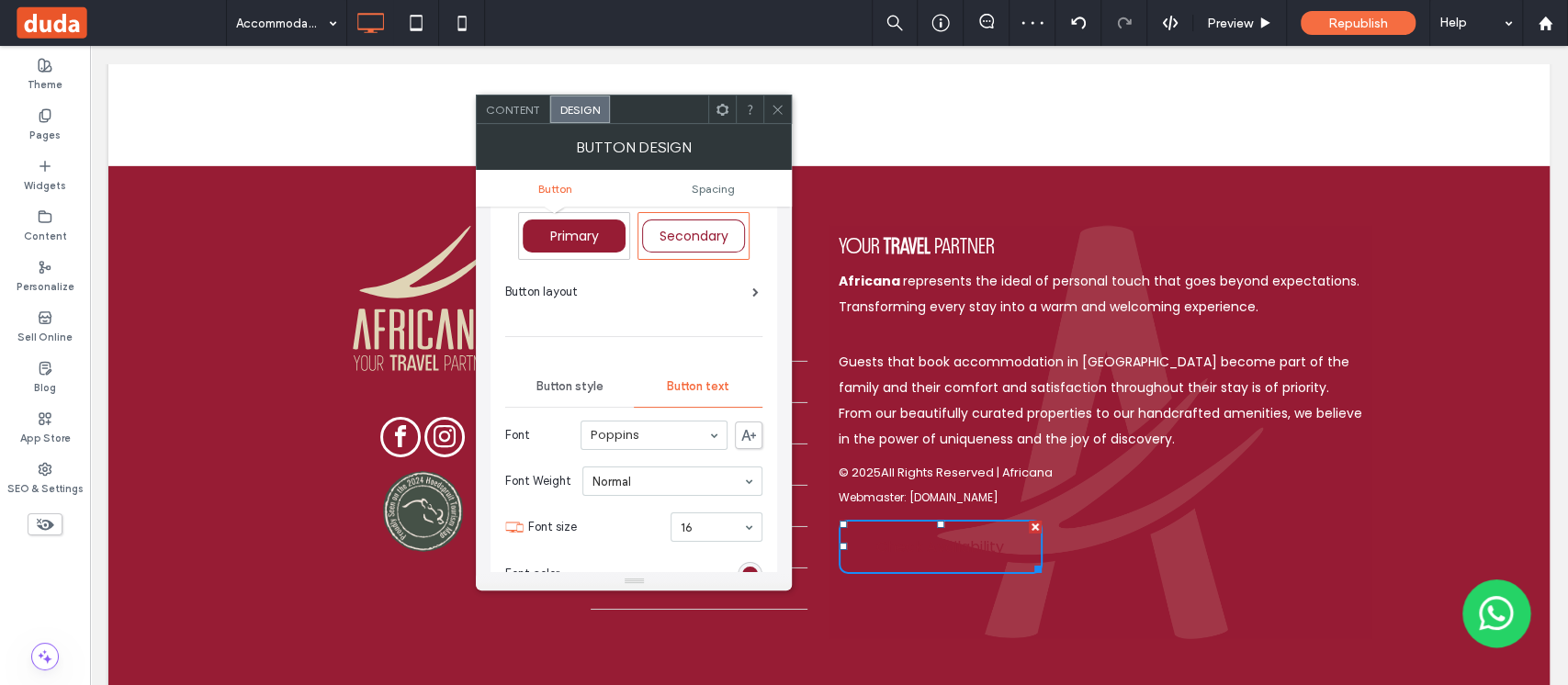
scroll to position [0, 0]
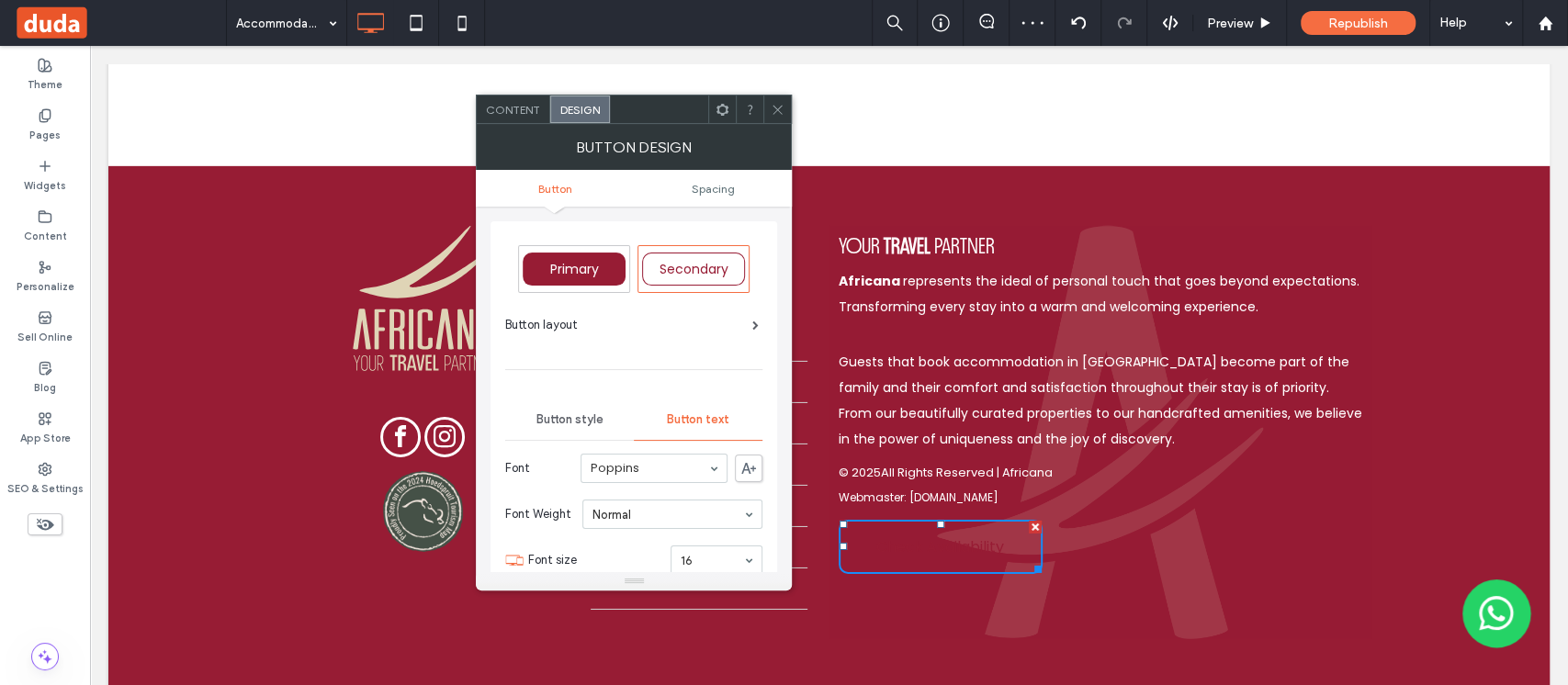
click at [588, 402] on div "Button style" at bounding box center [569, 419] width 129 height 40
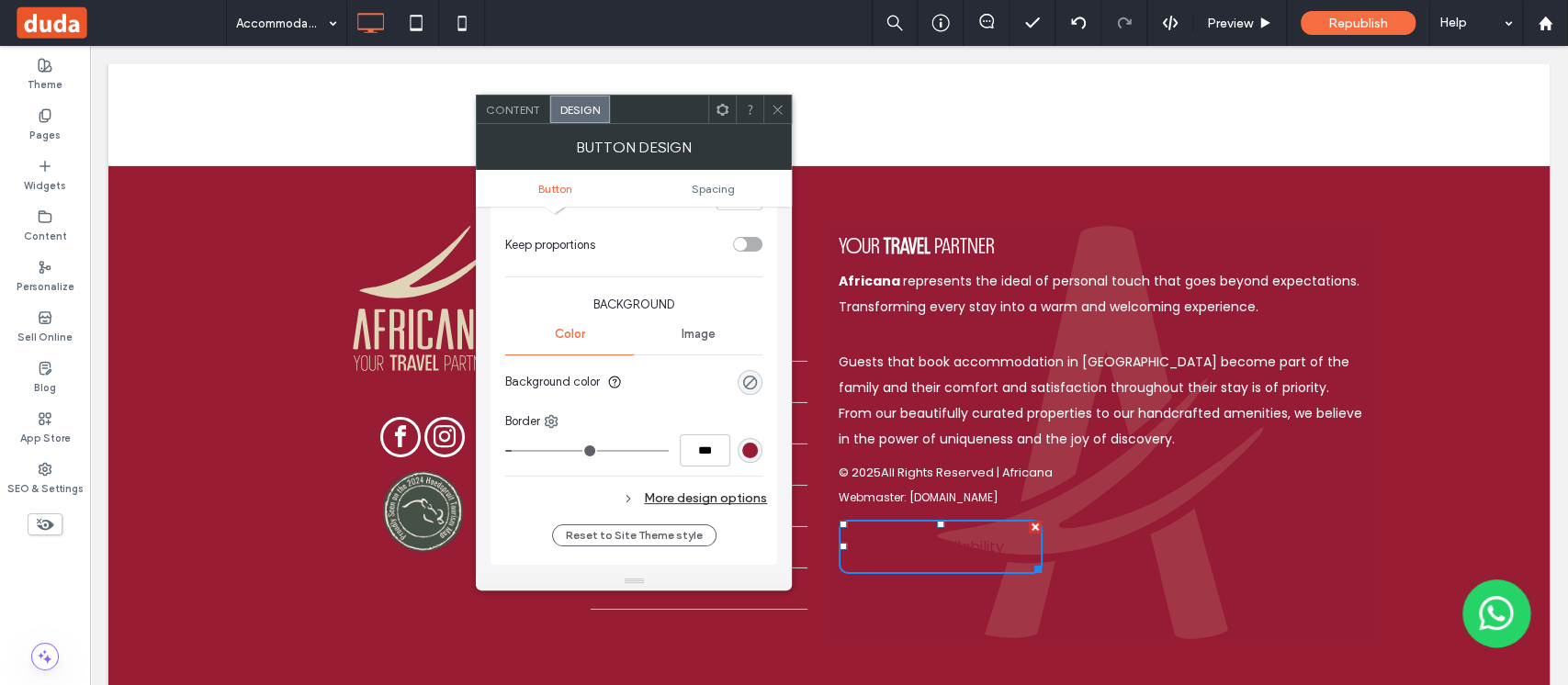
scroll to position [490, 0]
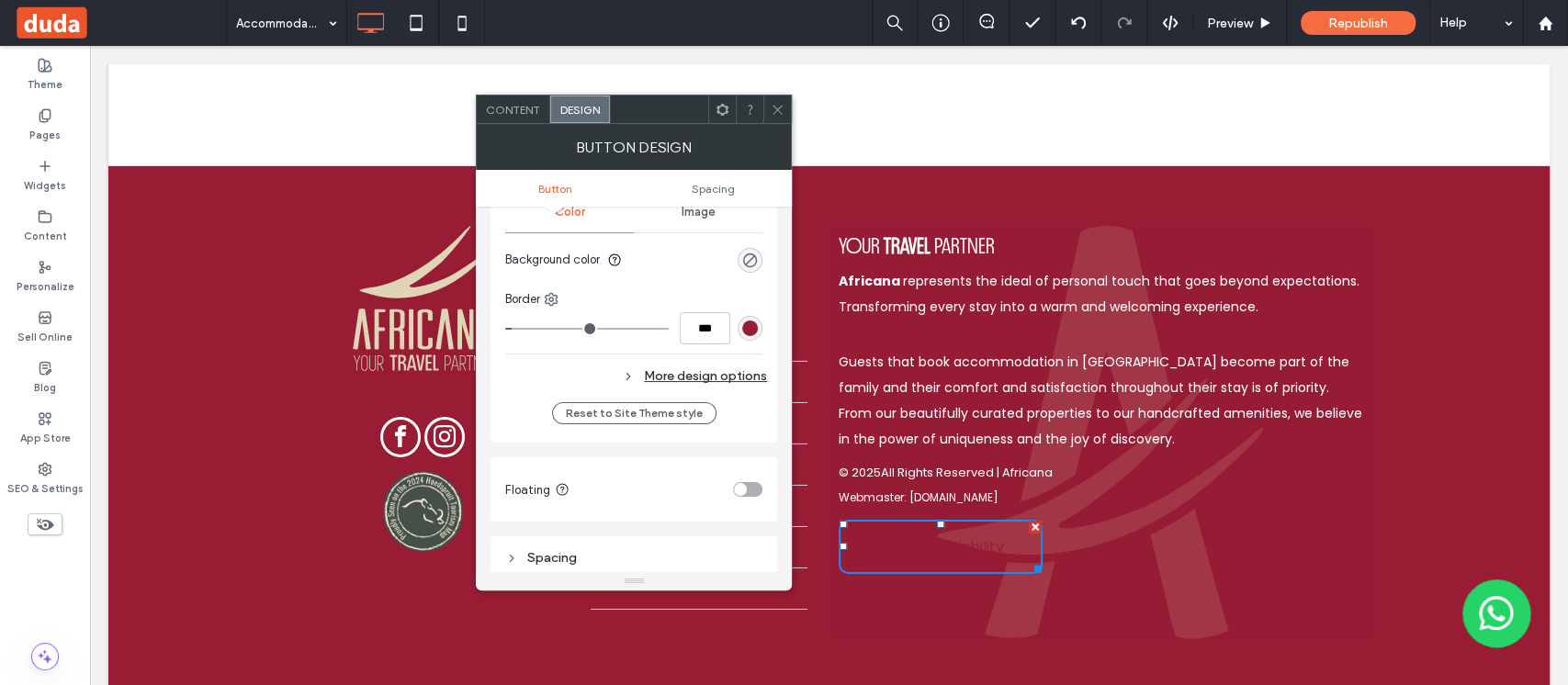
click at [676, 380] on div "More design options" at bounding box center [635, 376] width 261 height 24
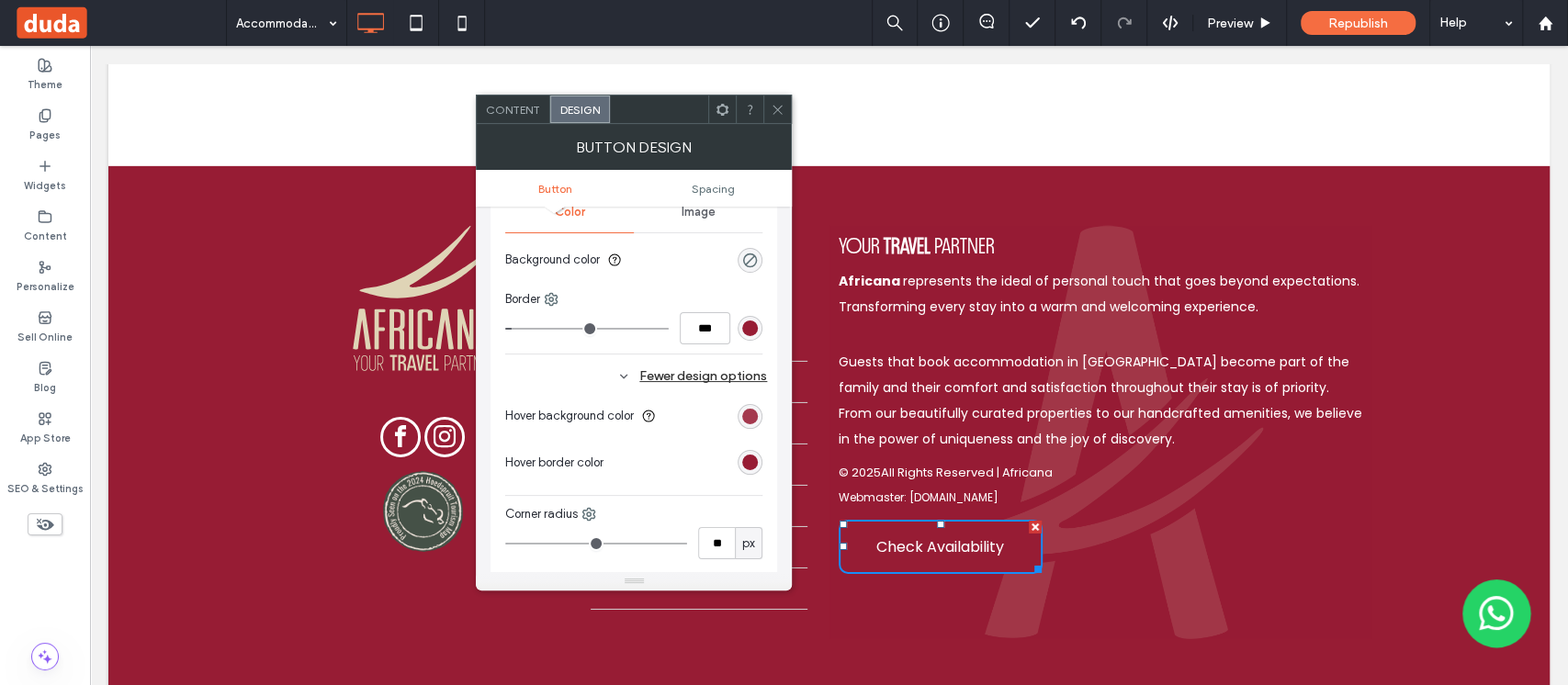
click at [750, 409] on div "rgb(151, 28, 52)" at bounding box center [749, 416] width 16 height 16
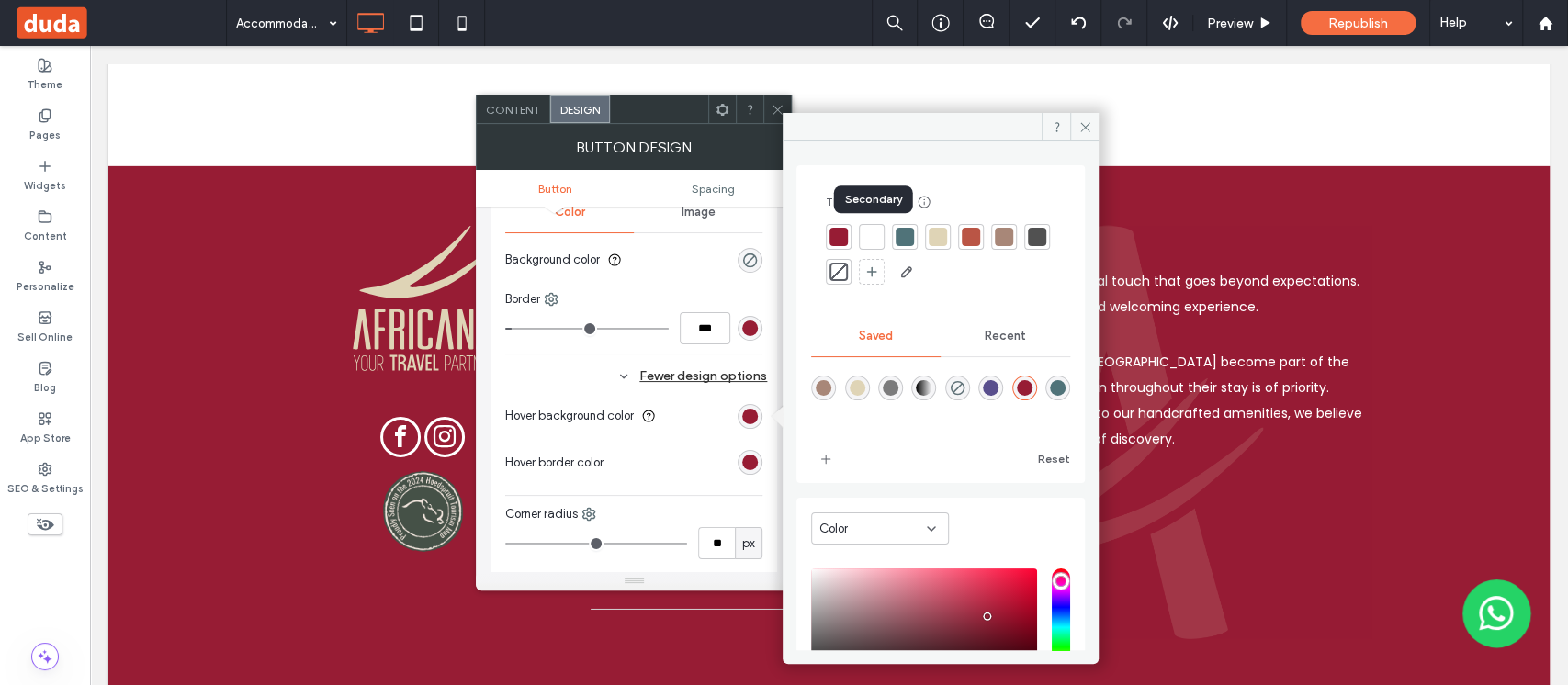
click at [878, 231] on div at bounding box center [871, 237] width 19 height 19
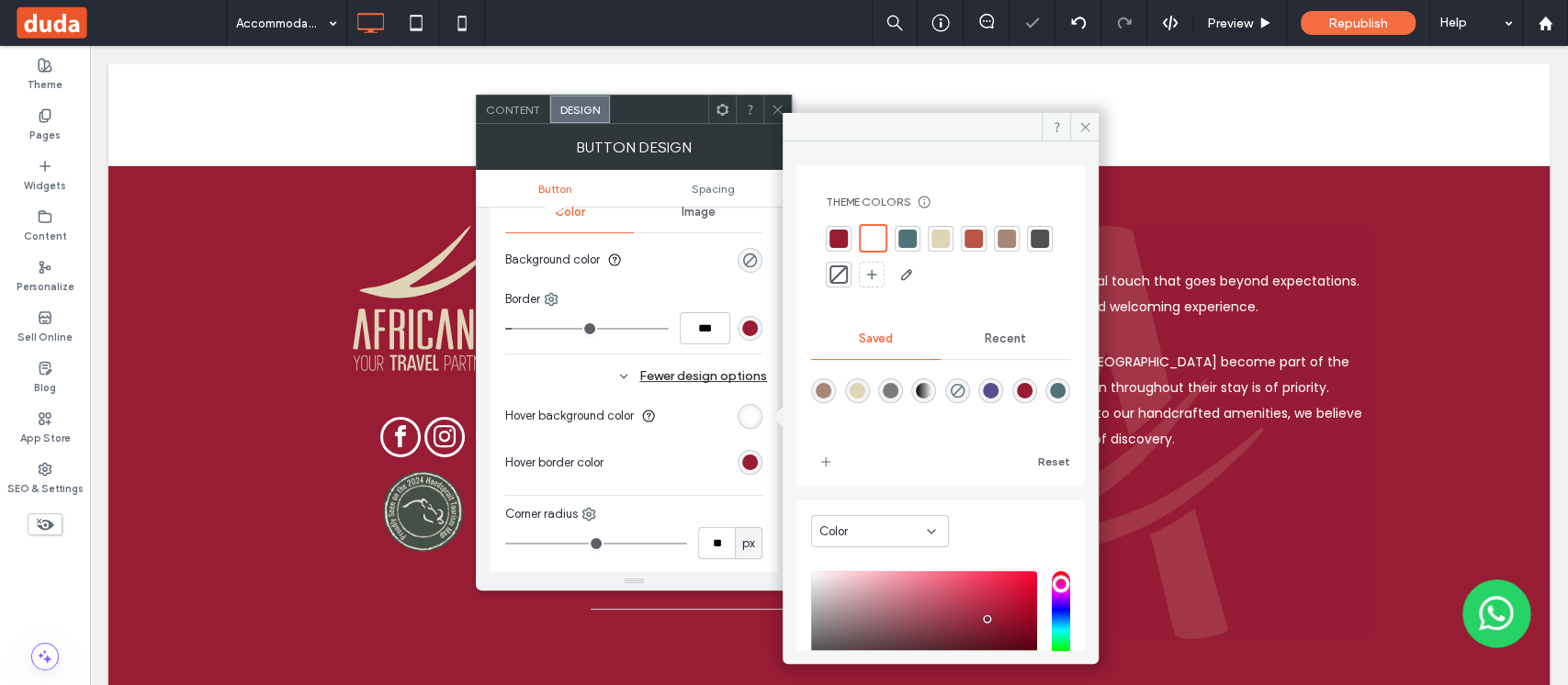
click at [651, 435] on section "Hover background color" at bounding box center [634, 415] width 258 height 46
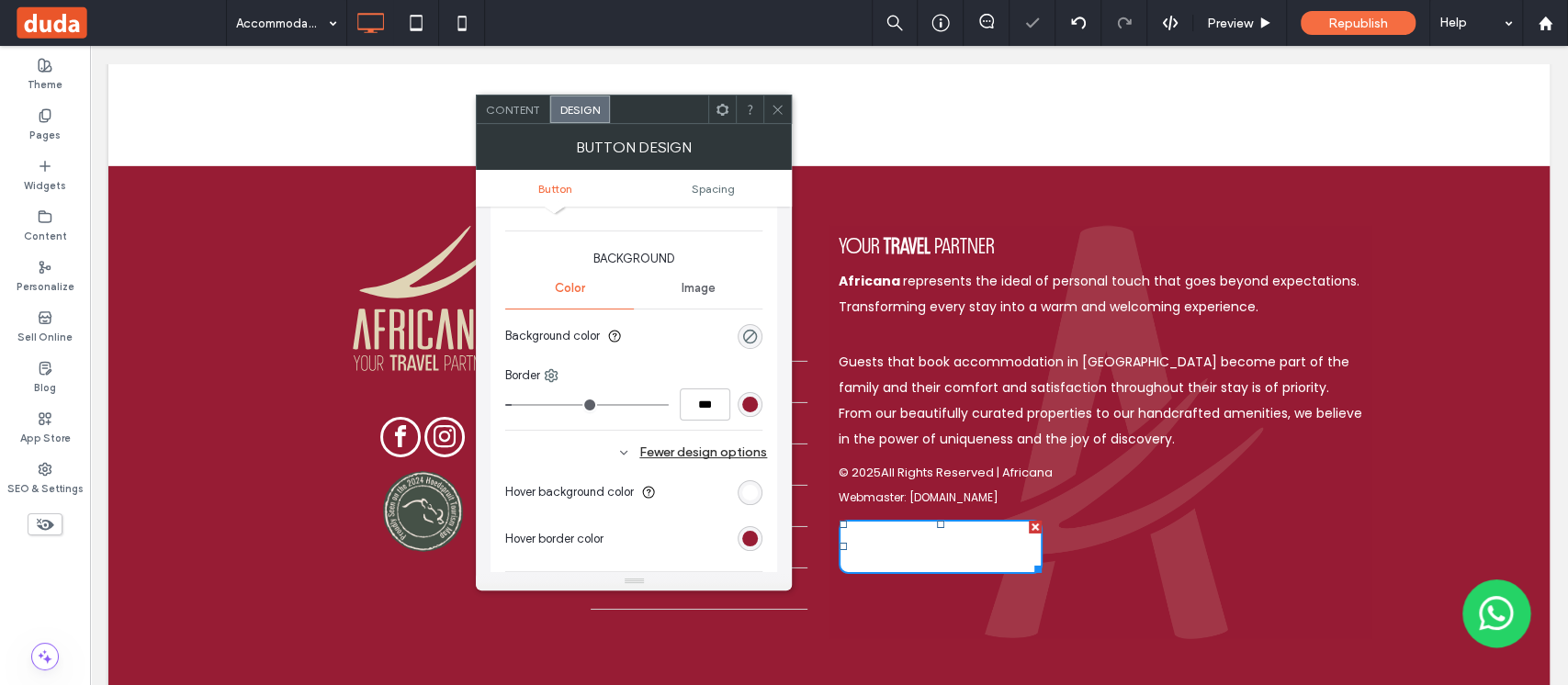
scroll to position [367, 0]
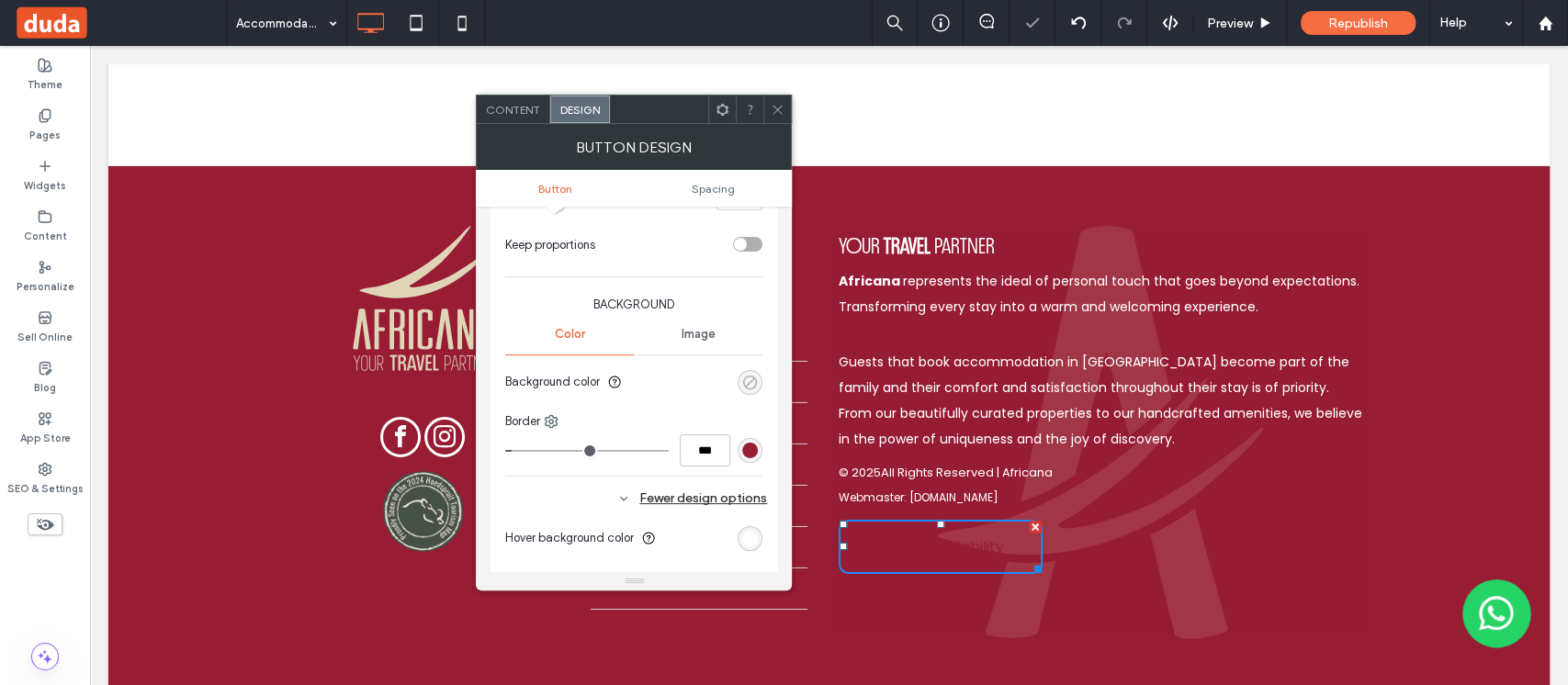
drag, startPoint x: 741, startPoint y: 388, endPoint x: 749, endPoint y: 383, distance: 9.4
click at [742, 385] on div "rgba(0, 0, 0, 0)" at bounding box center [750, 382] width 24 height 24
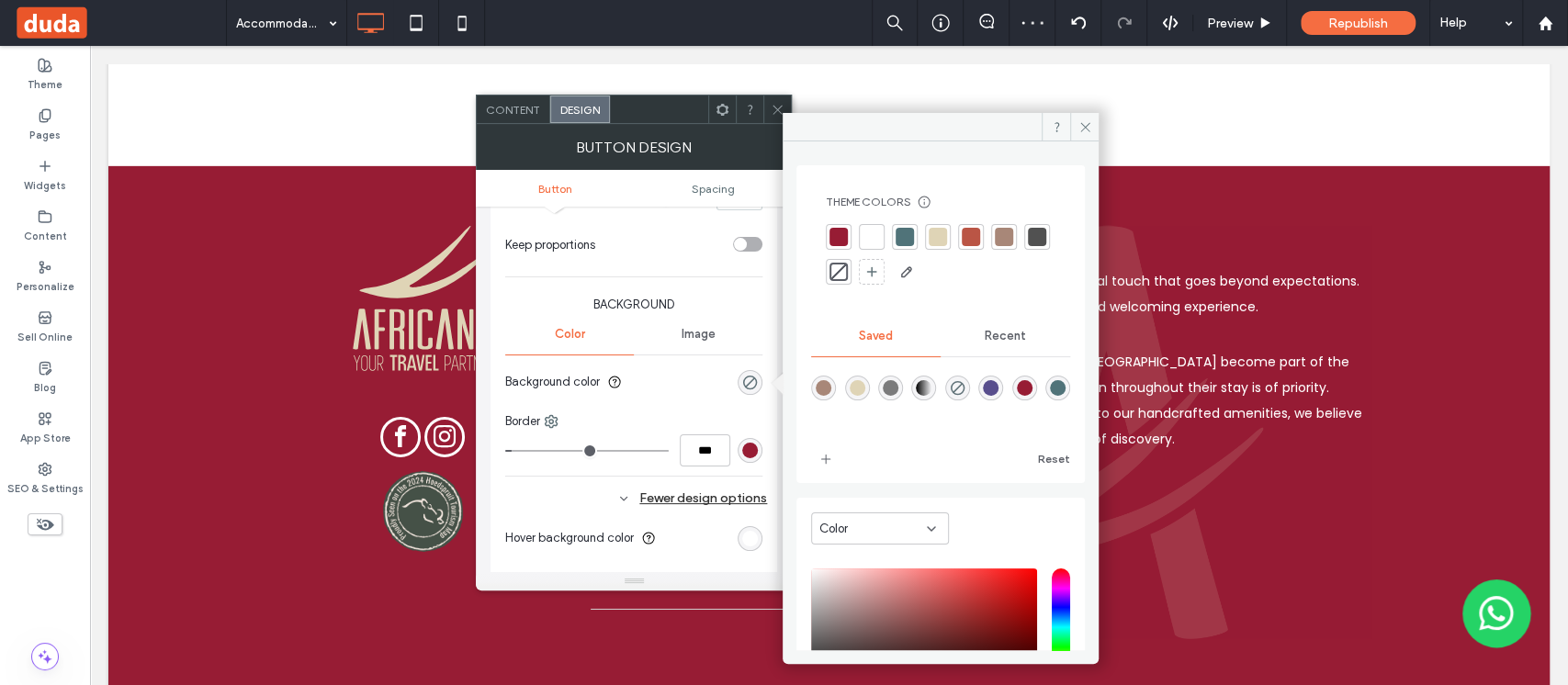
click at [876, 224] on div at bounding box center [871, 236] width 25 height 25
click at [1095, 121] on span at bounding box center [1084, 126] width 28 height 27
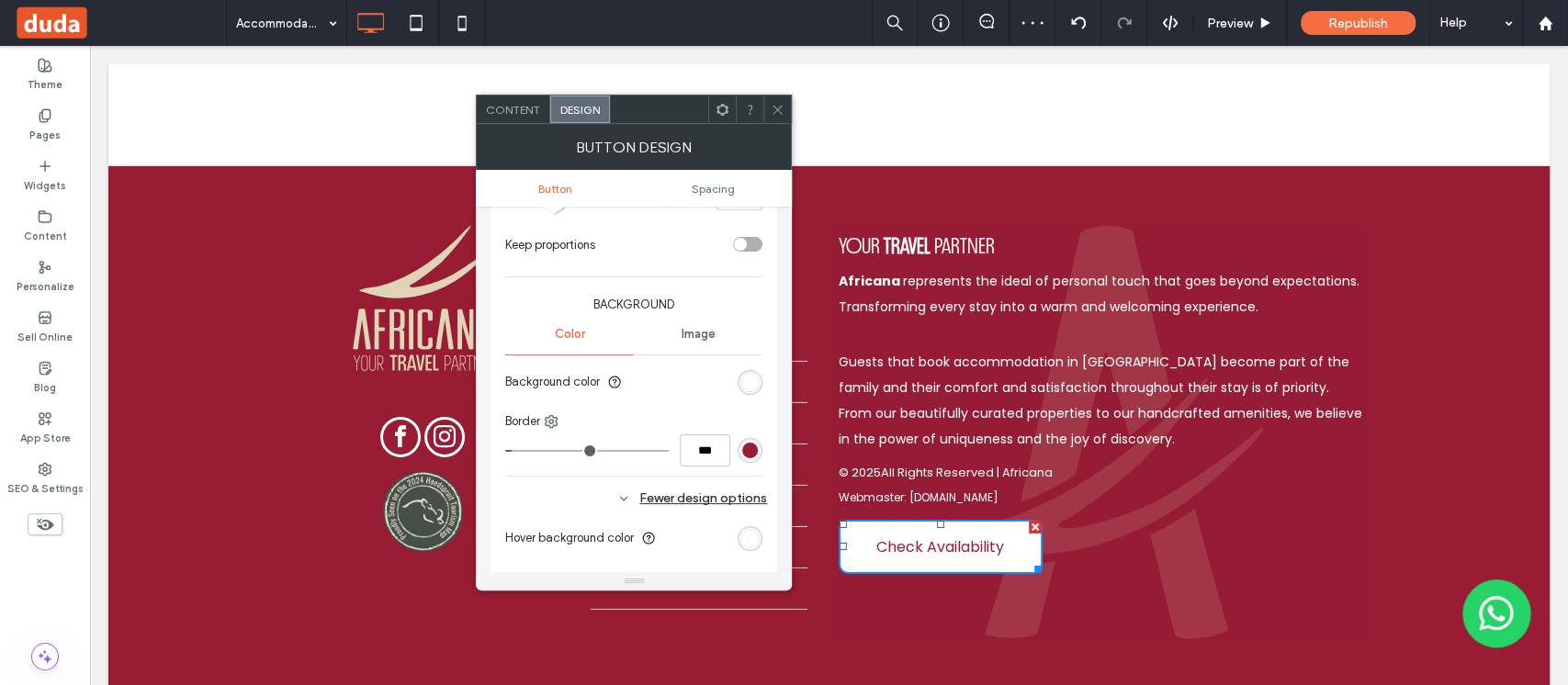
click at [765, 107] on div at bounding box center [776, 109] width 27 height 27
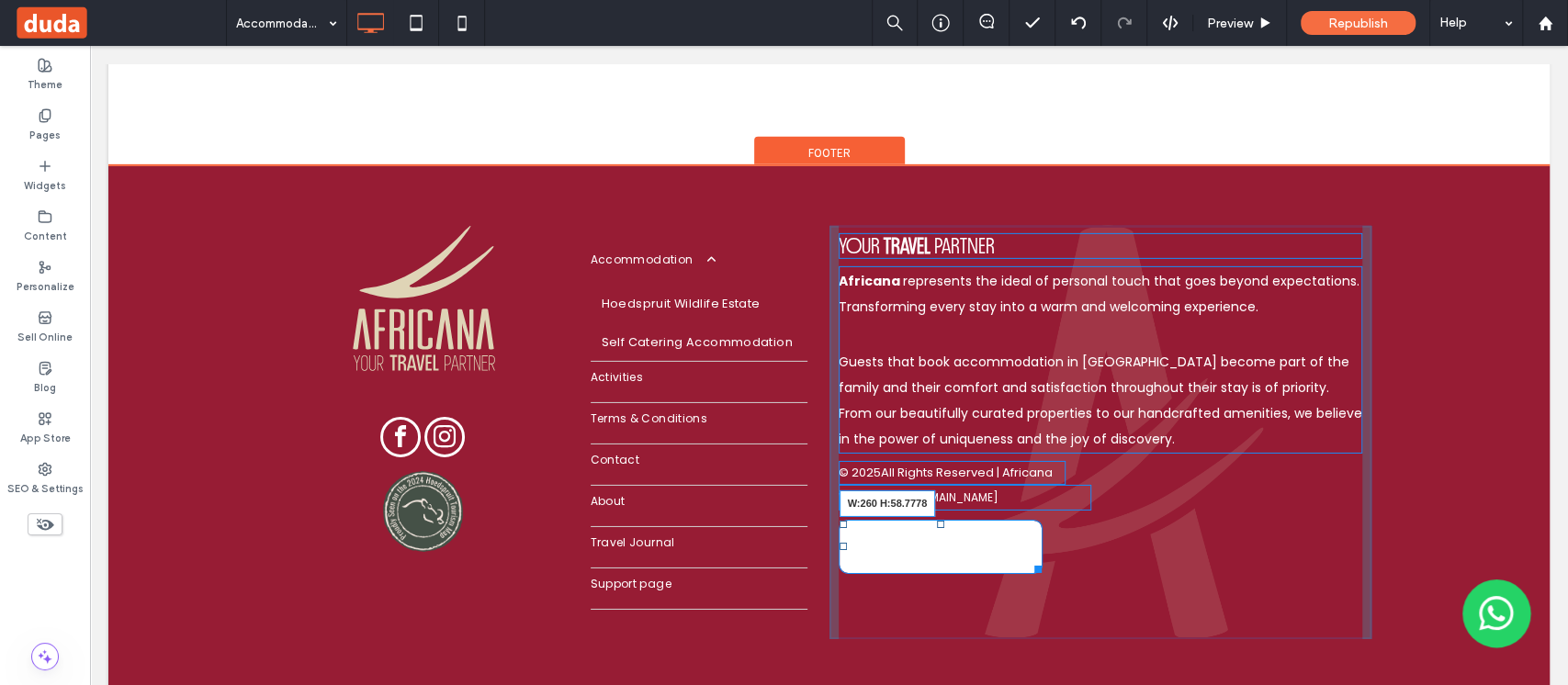
drag, startPoint x: 1023, startPoint y: 530, endPoint x: 1058, endPoint y: 533, distance: 35.1
click at [1042, 559] on div at bounding box center [1034, 566] width 14 height 14
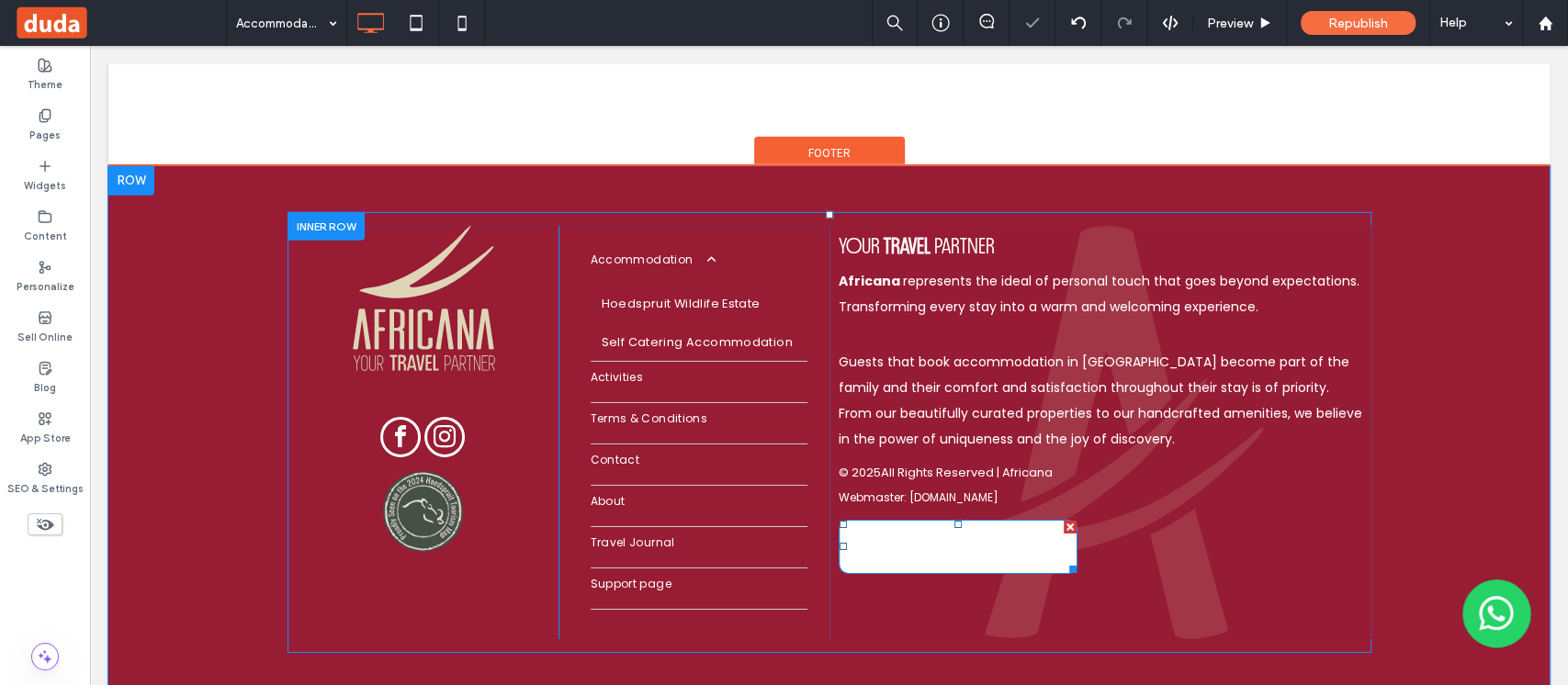
click at [994, 536] on span "Check Availability" at bounding box center [958, 547] width 128 height 23
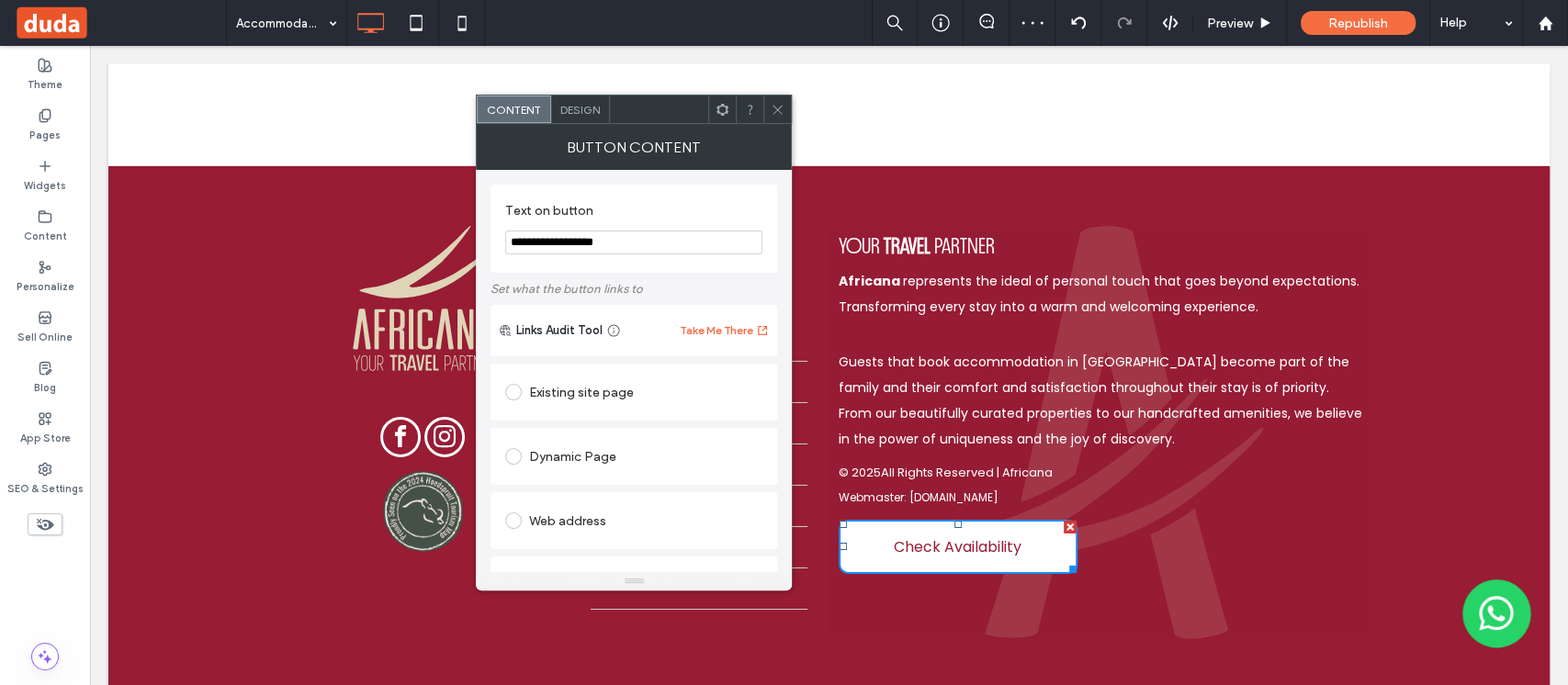
click at [581, 103] on span "Design" at bounding box center [580, 109] width 39 height 14
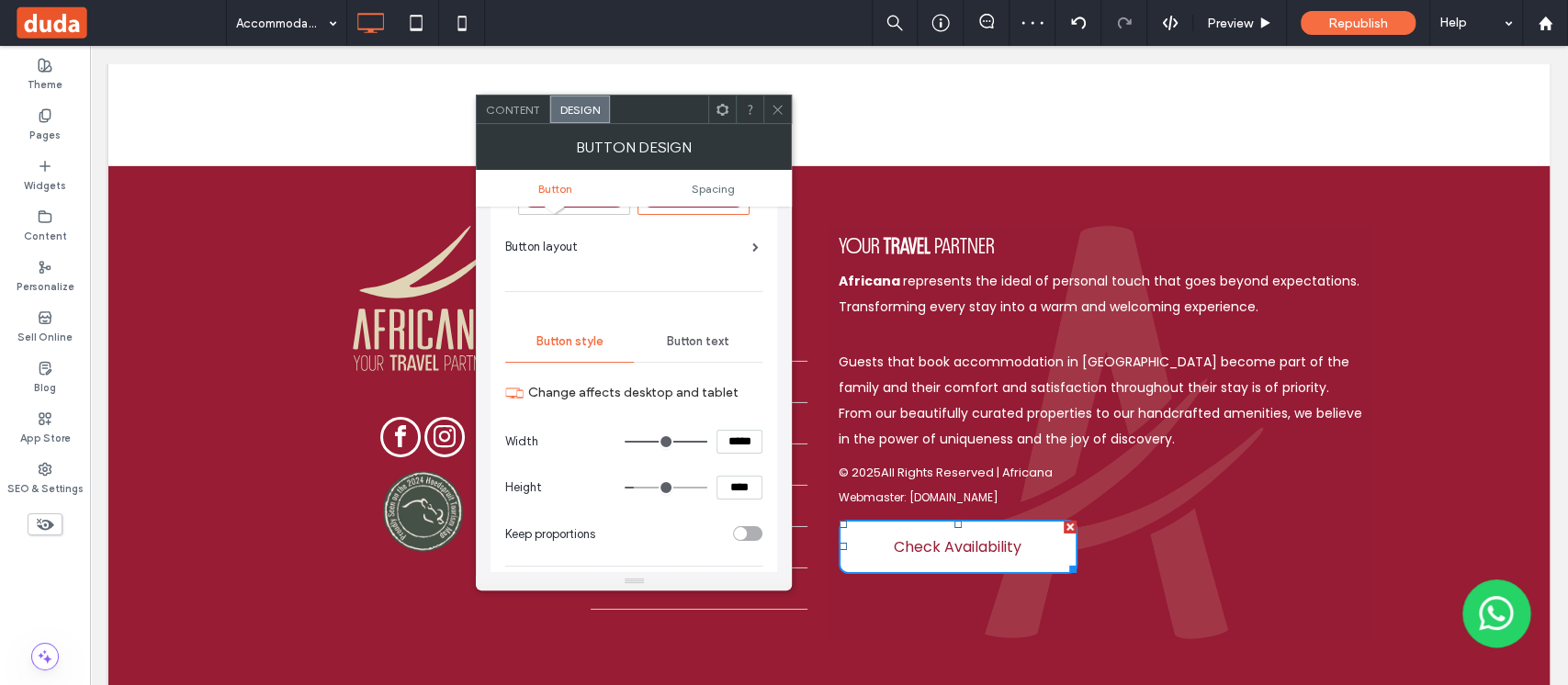
scroll to position [122, 0]
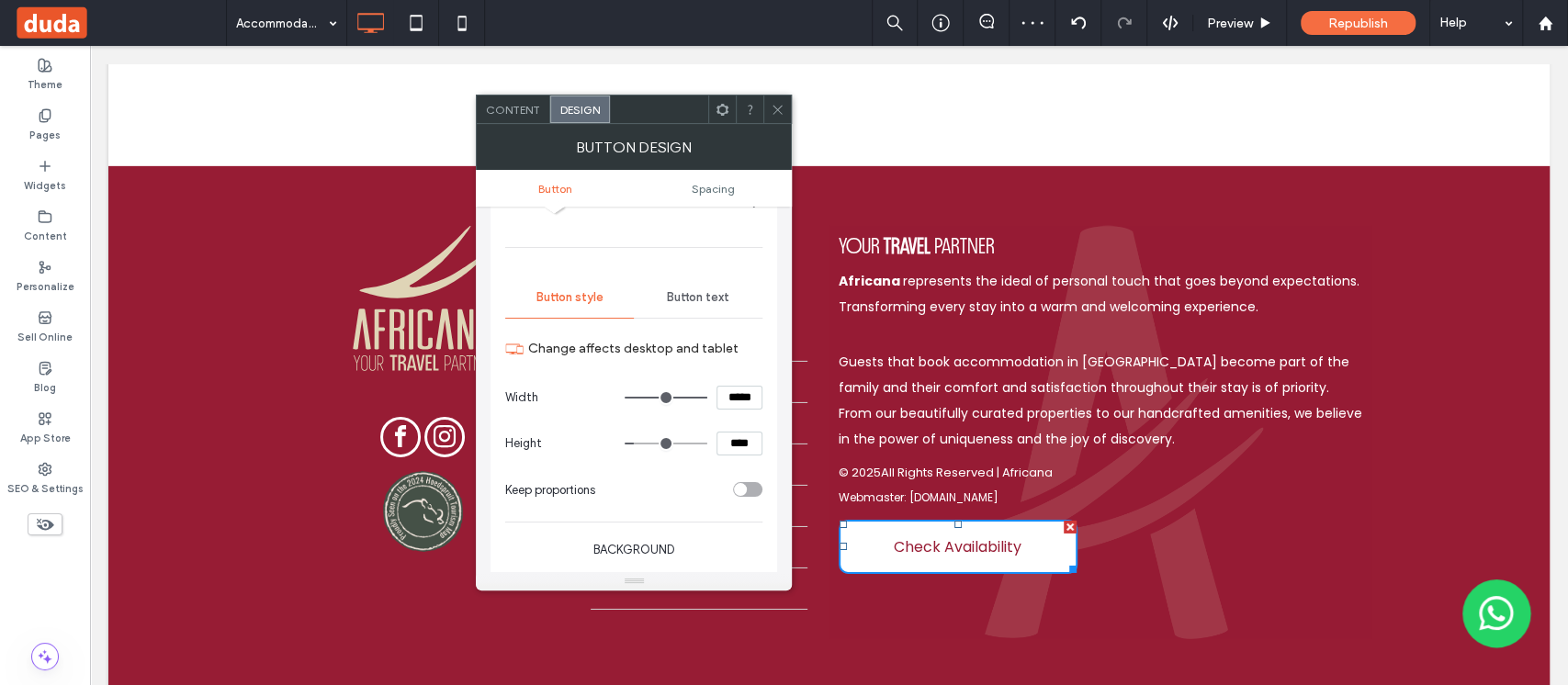
click at [707, 284] on div "Button text" at bounding box center [698, 297] width 129 height 40
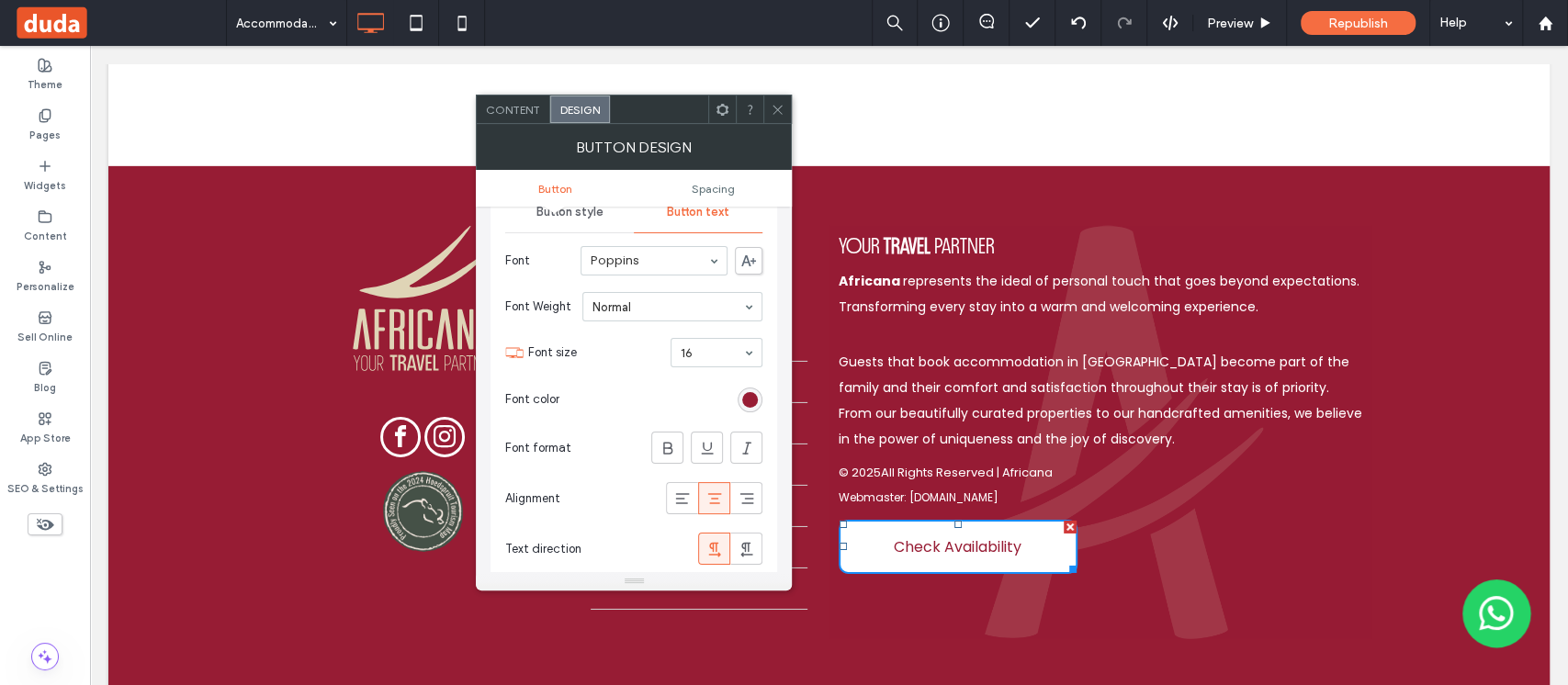
scroll to position [367, 0]
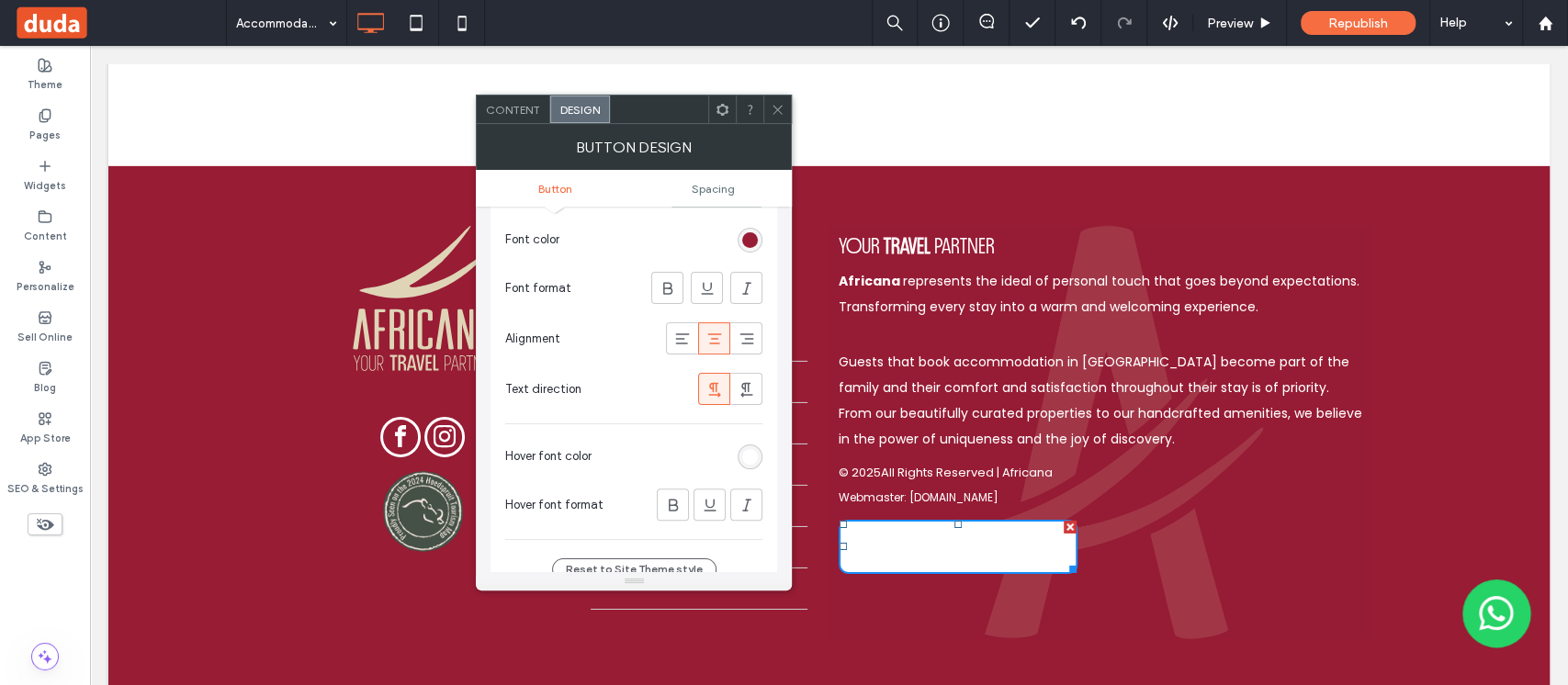
click at [754, 458] on div "rgb(255, 255, 255)" at bounding box center [749, 457] width 16 height 16
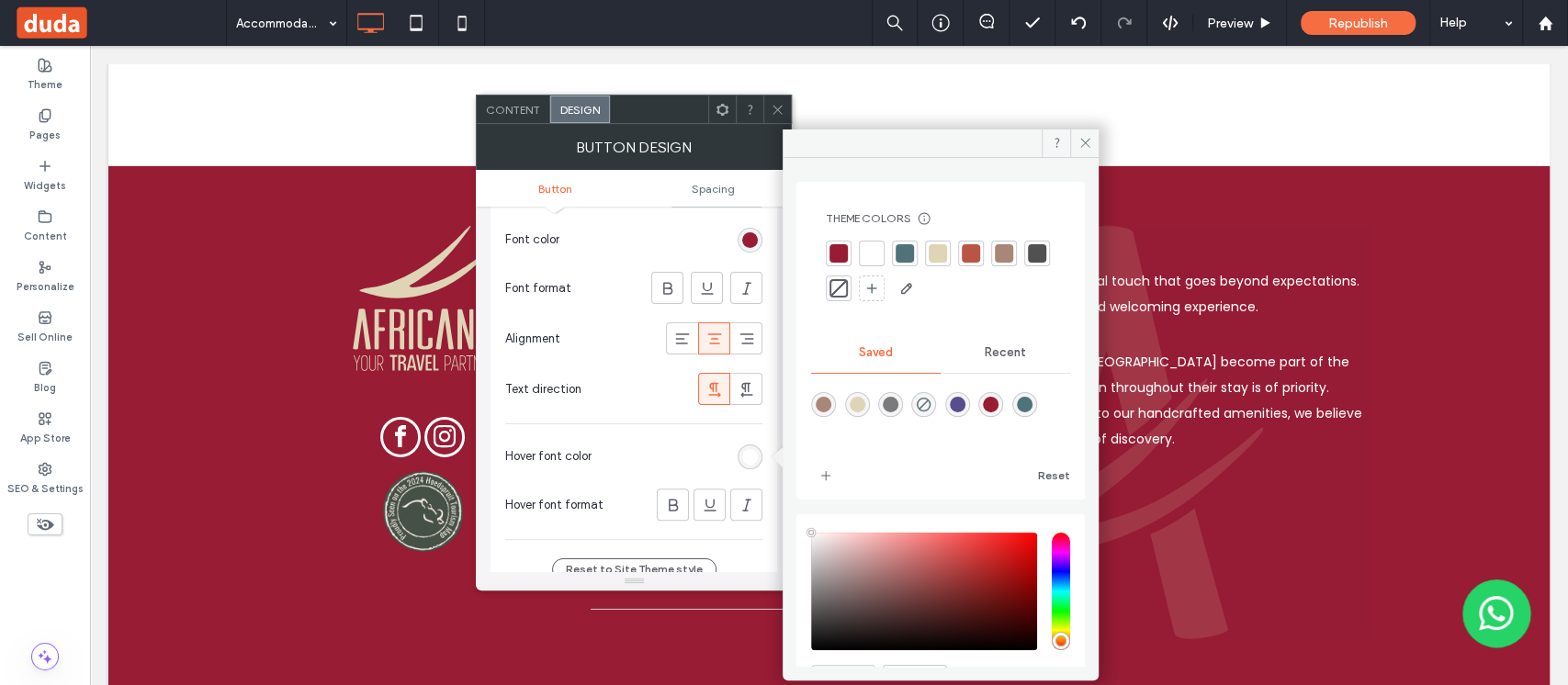
click at [840, 246] on div at bounding box center [839, 254] width 19 height 19
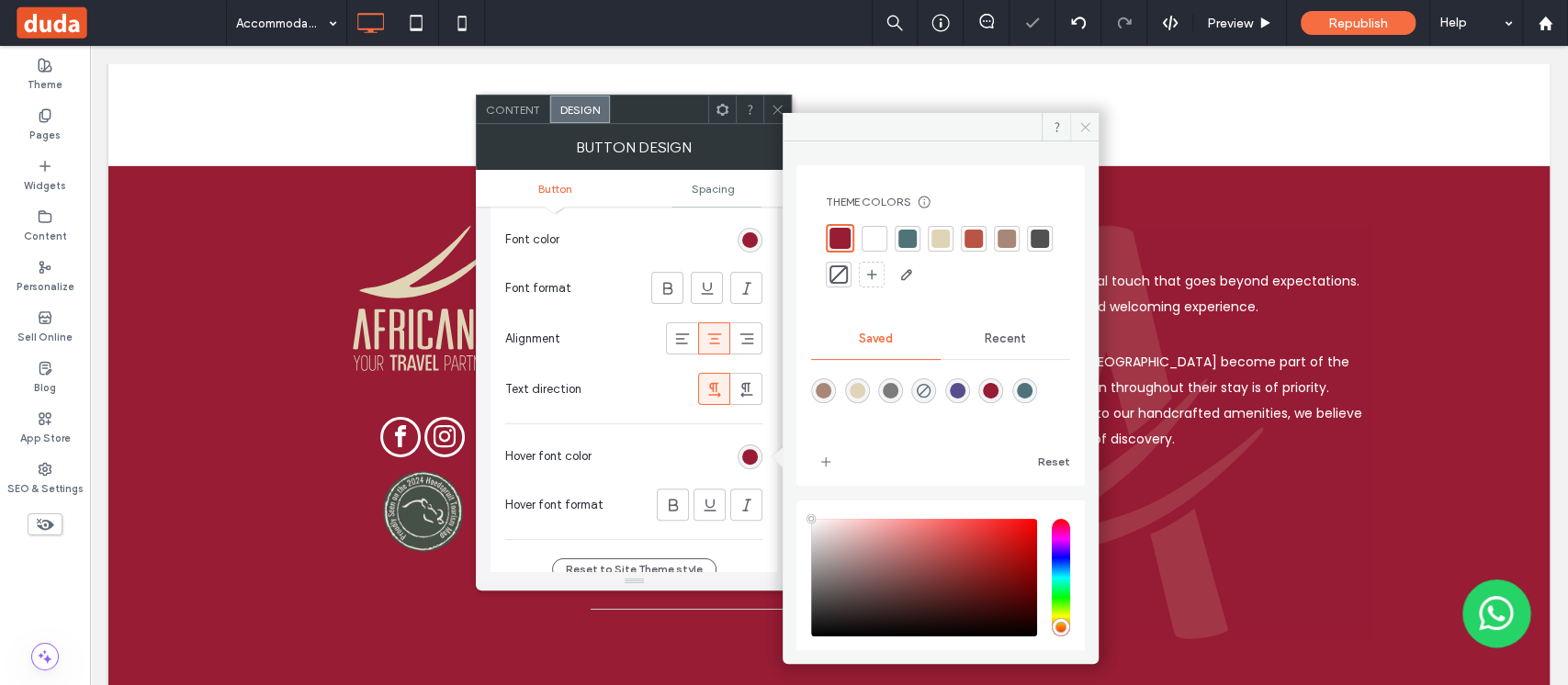
drag, startPoint x: 1083, startPoint y: 126, endPoint x: 959, endPoint y: 81, distance: 131.9
click at [1083, 127] on icon at bounding box center [1085, 127] width 14 height 14
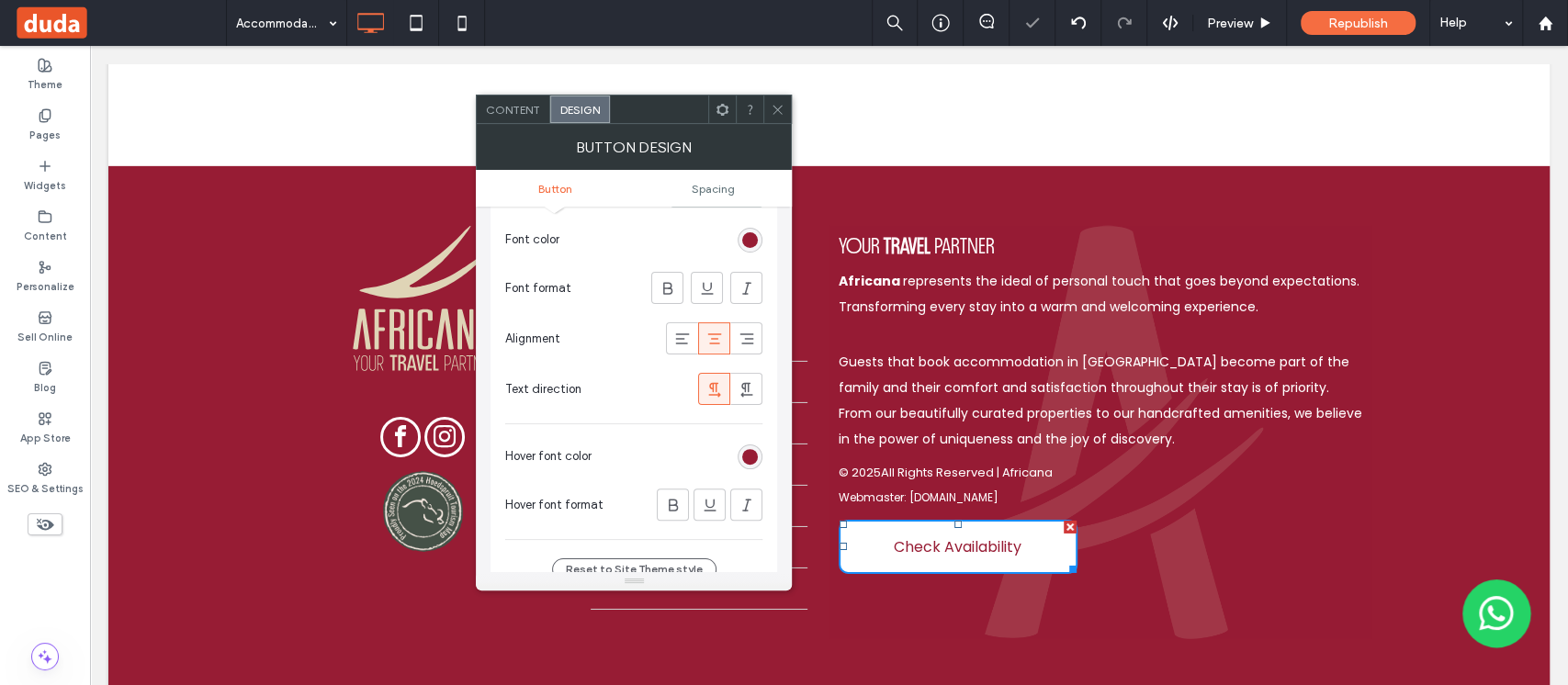
click at [767, 105] on div at bounding box center [776, 109] width 27 height 27
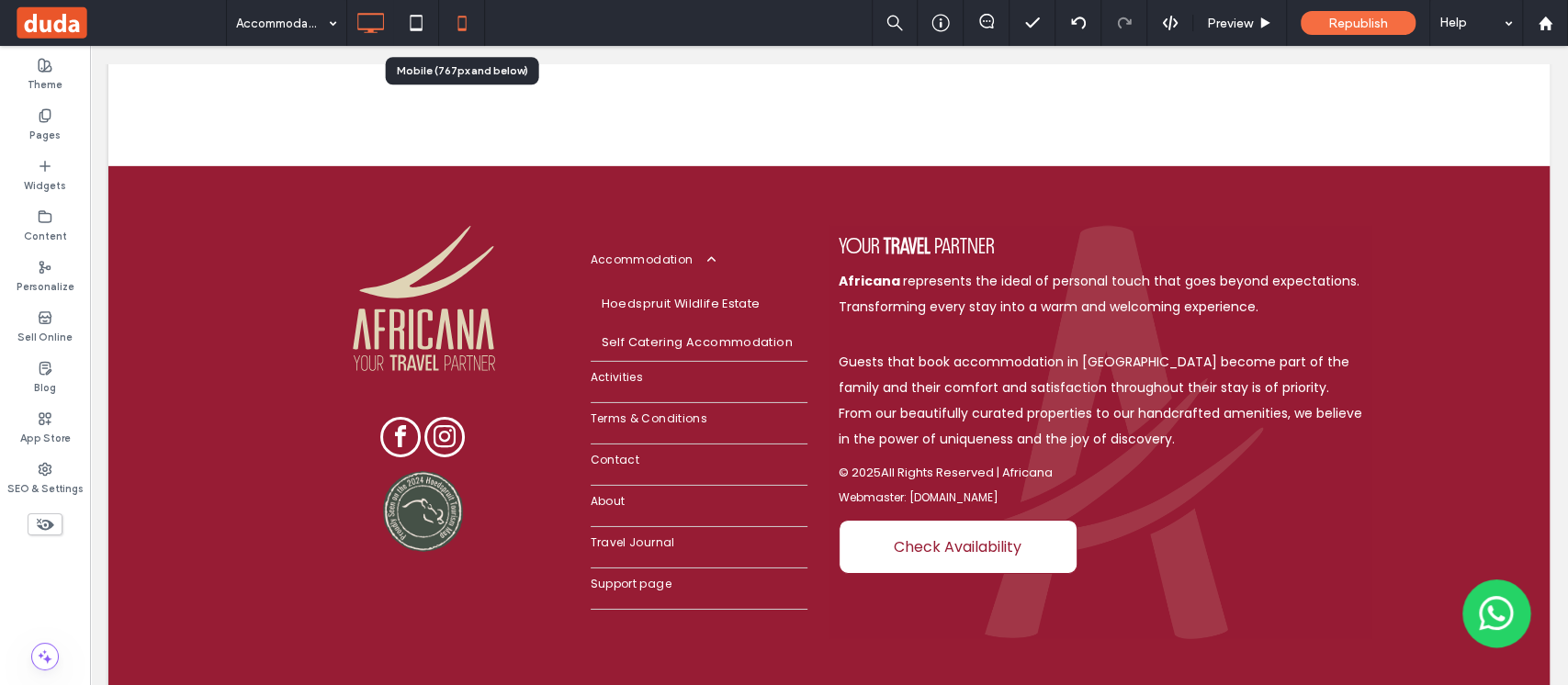
click at [464, 24] on use at bounding box center [462, 23] width 8 height 15
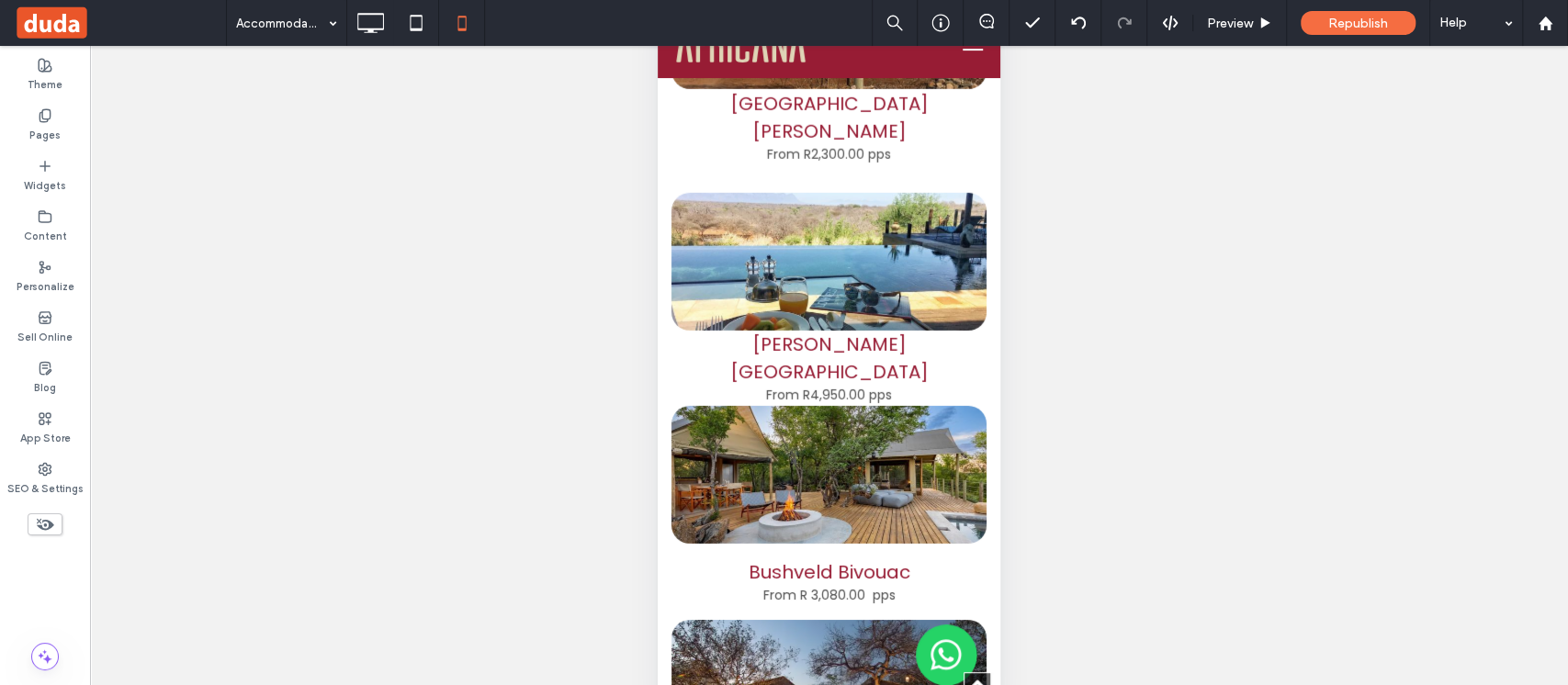
scroll to position [0, 0]
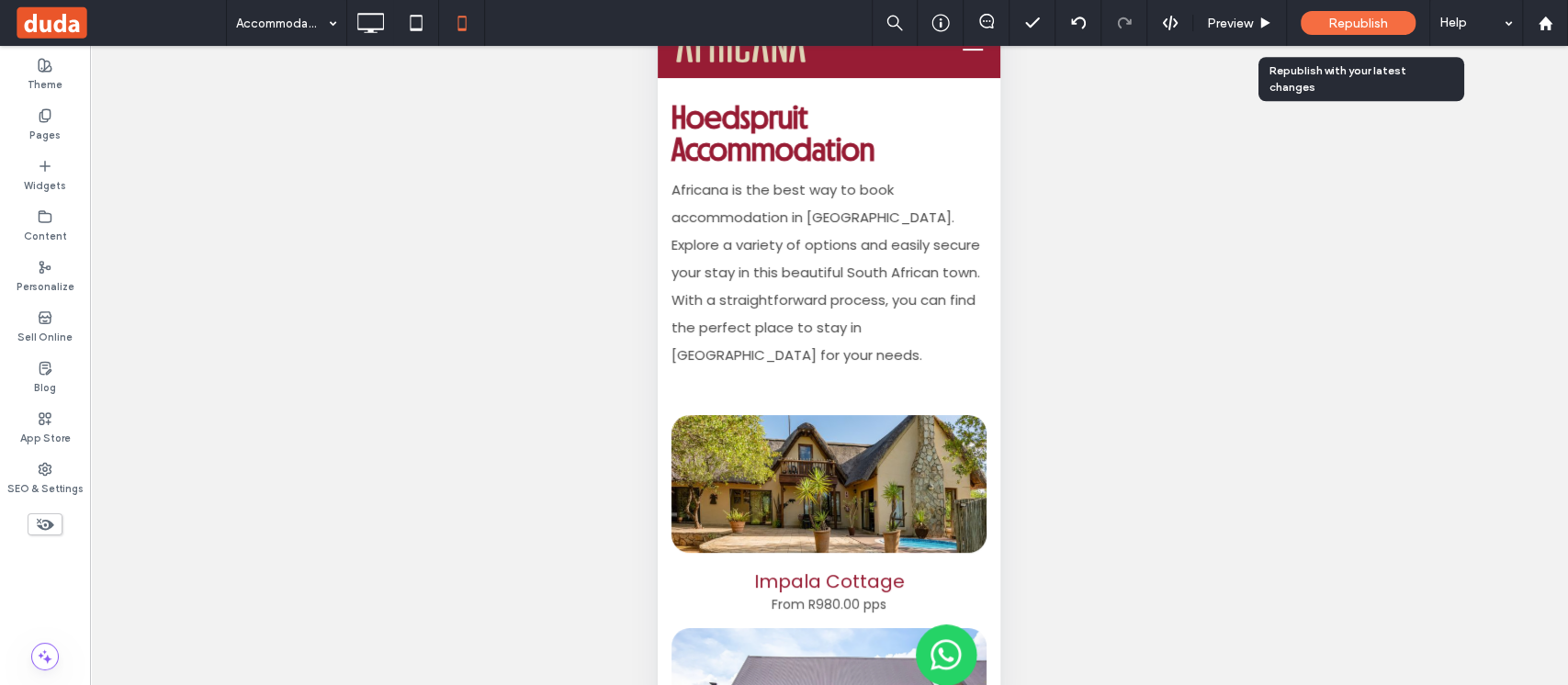
click at [1355, 26] on span "Republish" at bounding box center [1358, 23] width 60 height 16
